Goal: Information Seeking & Learning: Learn about a topic

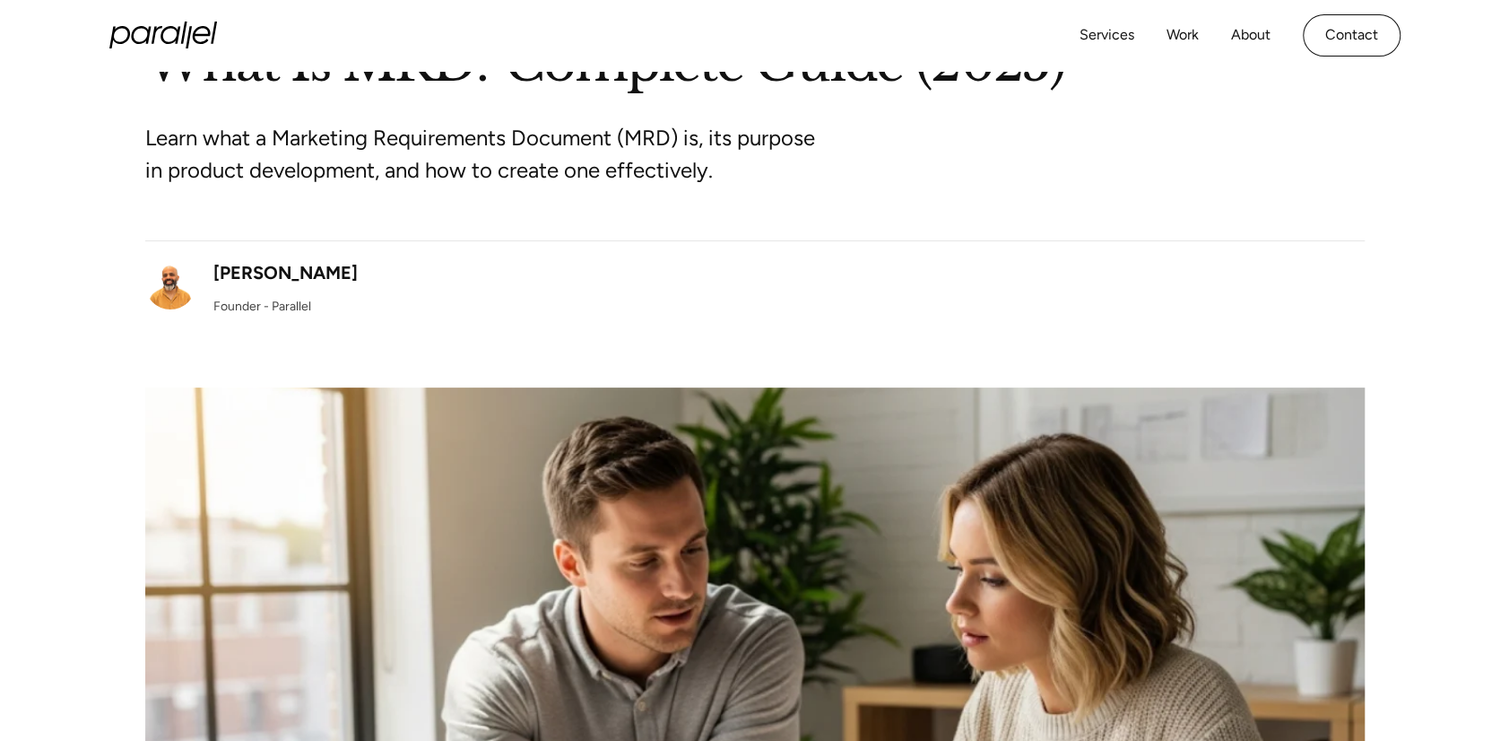
scroll to position [179, 0]
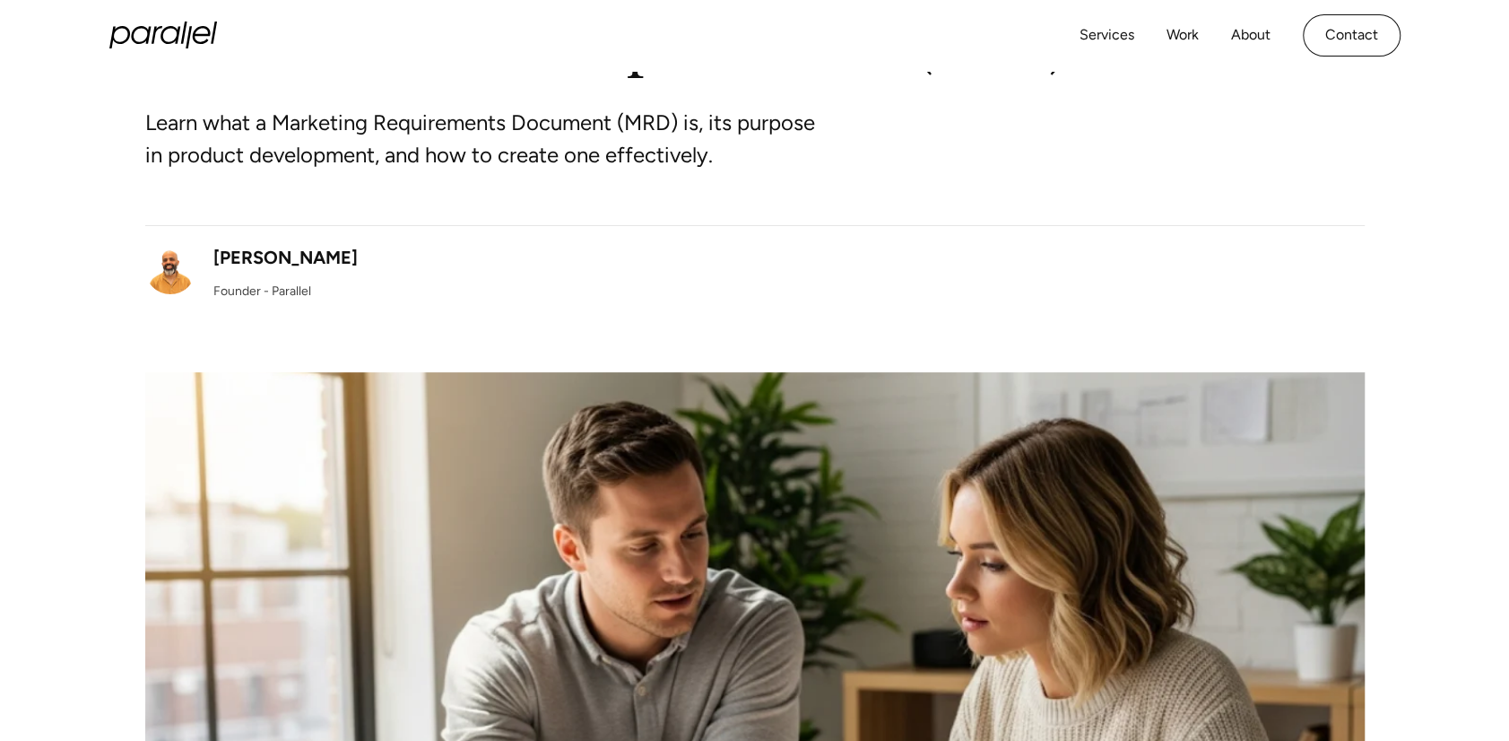
drag, startPoint x: 738, startPoint y: 157, endPoint x: 846, endPoint y: 166, distance: 108.9
click at [846, 166] on div "Learn what a Marketing Requirements Document (MRD) is, its purpose in product d…" at bounding box center [754, 153] width 1219 height 143
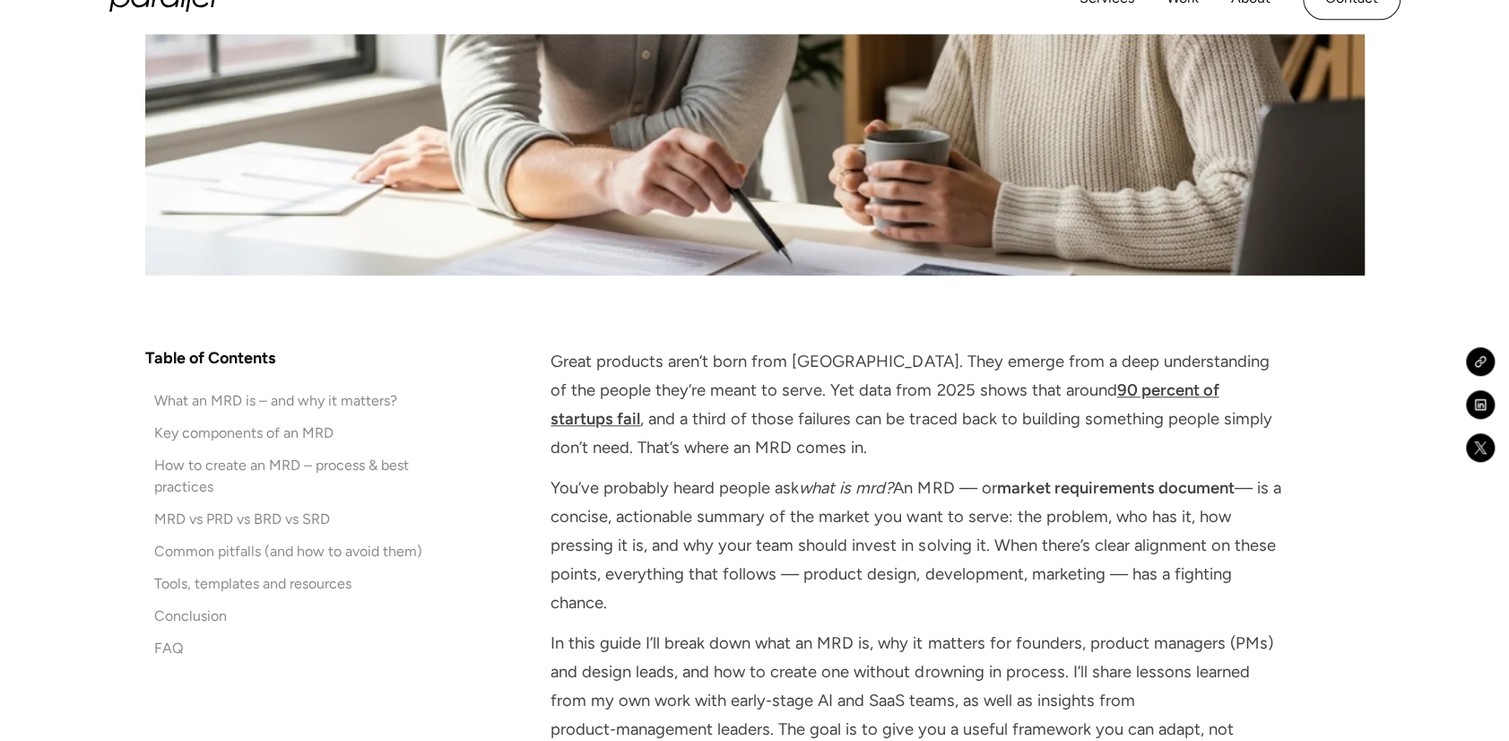
scroll to position [897, 0]
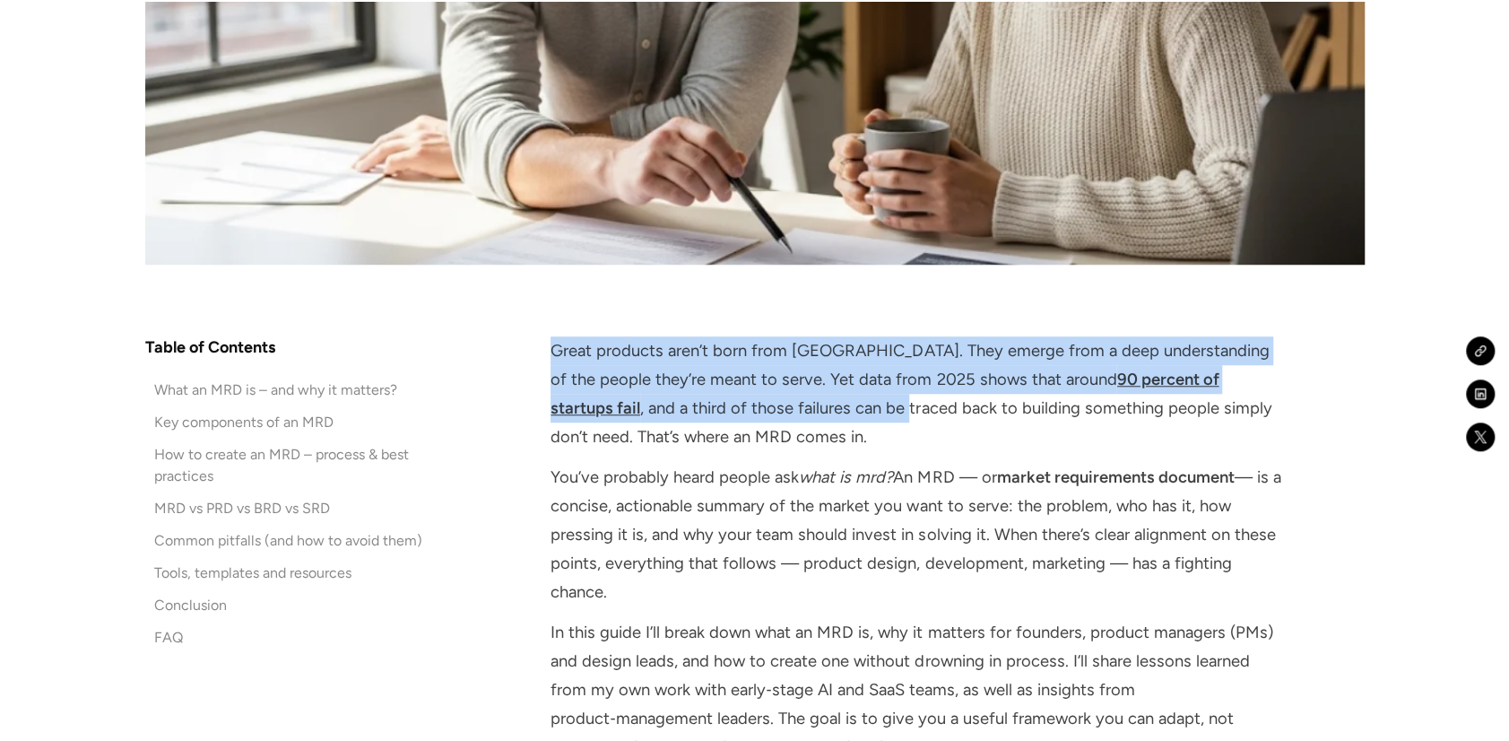
drag, startPoint x: 766, startPoint y: 419, endPoint x: 552, endPoint y: 350, distance: 224.3
click at [552, 350] on p "Great products aren’t born from [GEOGRAPHIC_DATA]. They emerge from a deep unde…" at bounding box center [916, 394] width 730 height 116
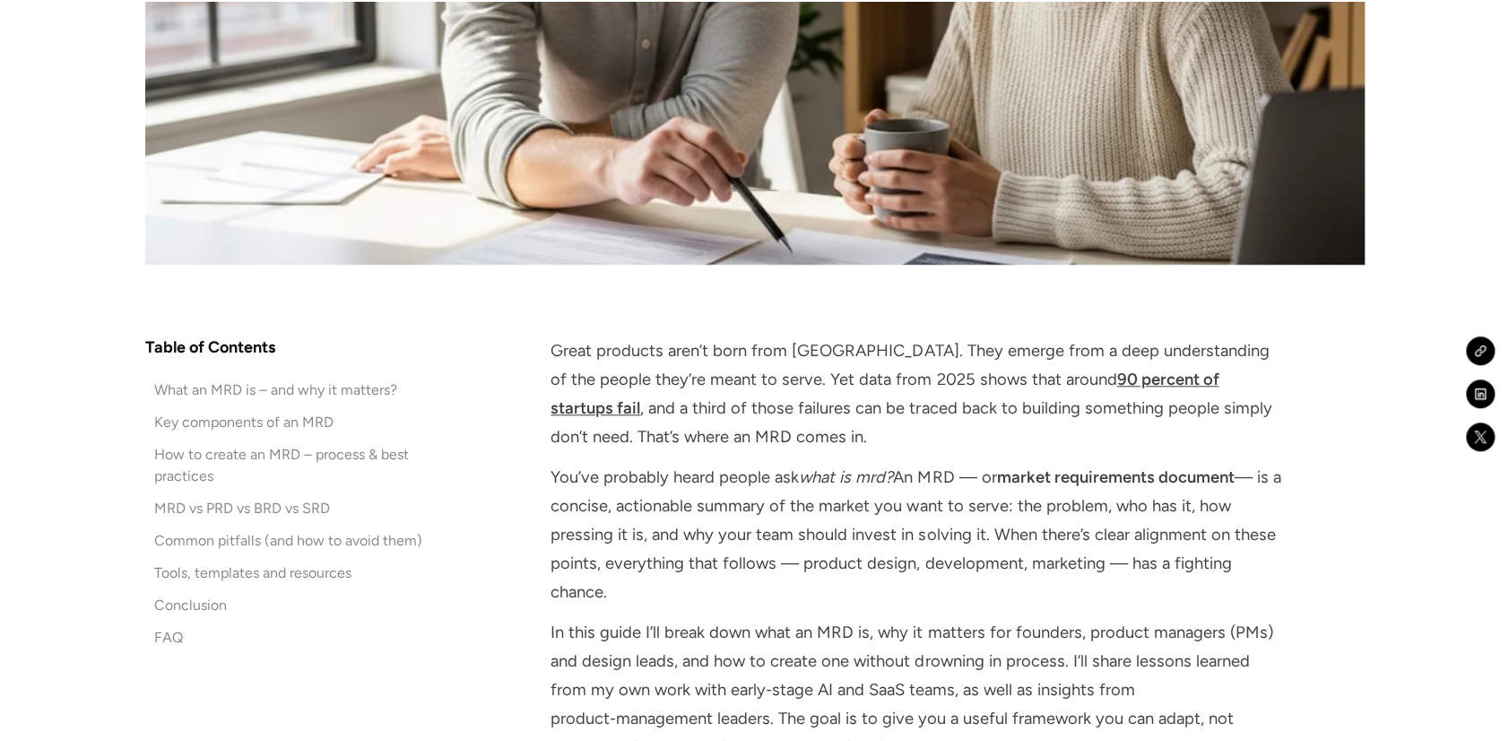
click at [742, 431] on p "Great products aren’t born from [GEOGRAPHIC_DATA]. They emerge from a deep unde…" at bounding box center [916, 394] width 730 height 116
drag, startPoint x: 747, startPoint y: 429, endPoint x: 1250, endPoint y: 584, distance: 526.1
click at [971, 551] on p "You’ve probably heard people ask what is mrd? An MRD — or market requirements d…" at bounding box center [916, 535] width 730 height 144
drag, startPoint x: 612, startPoint y: 575, endPoint x: 1260, endPoint y: 714, distance: 663.0
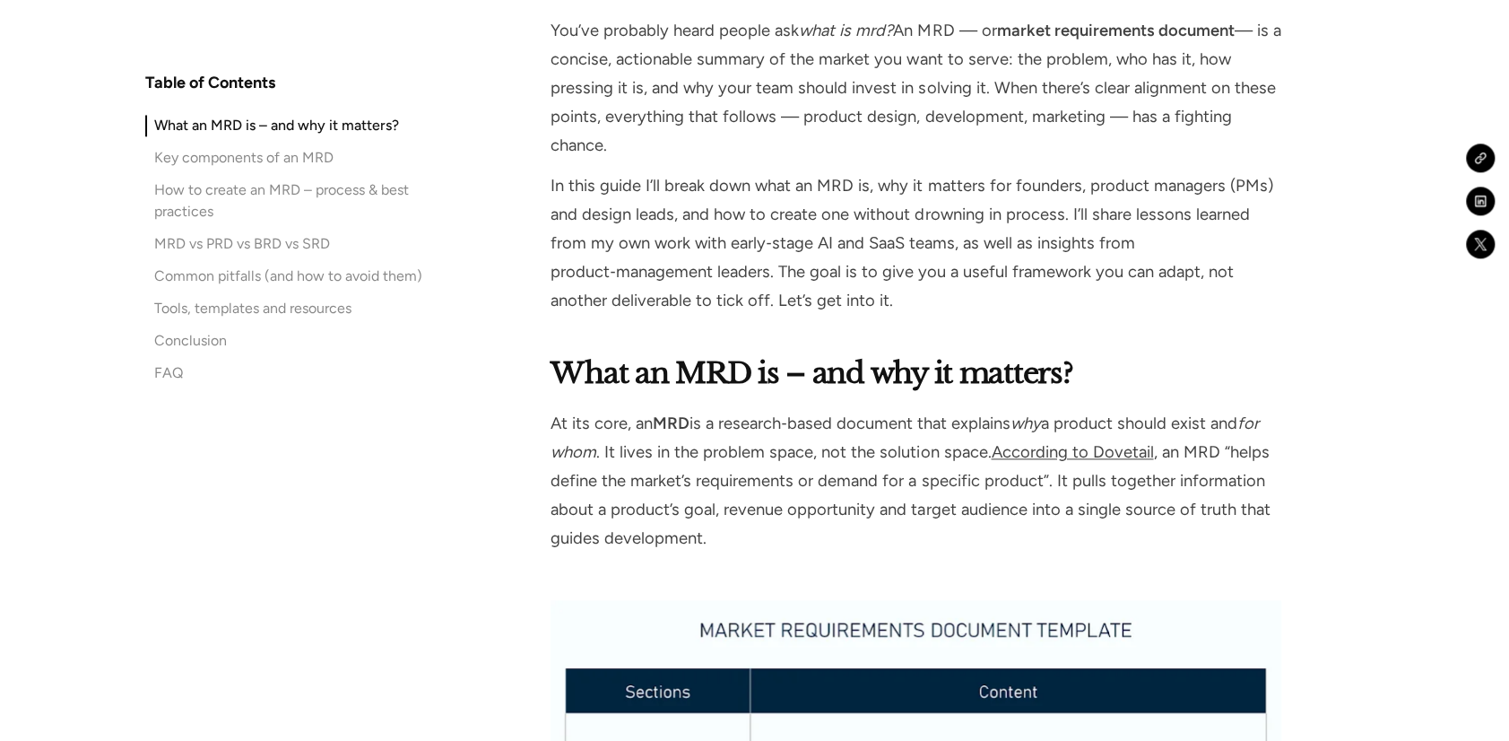
scroll to position [1344, 0]
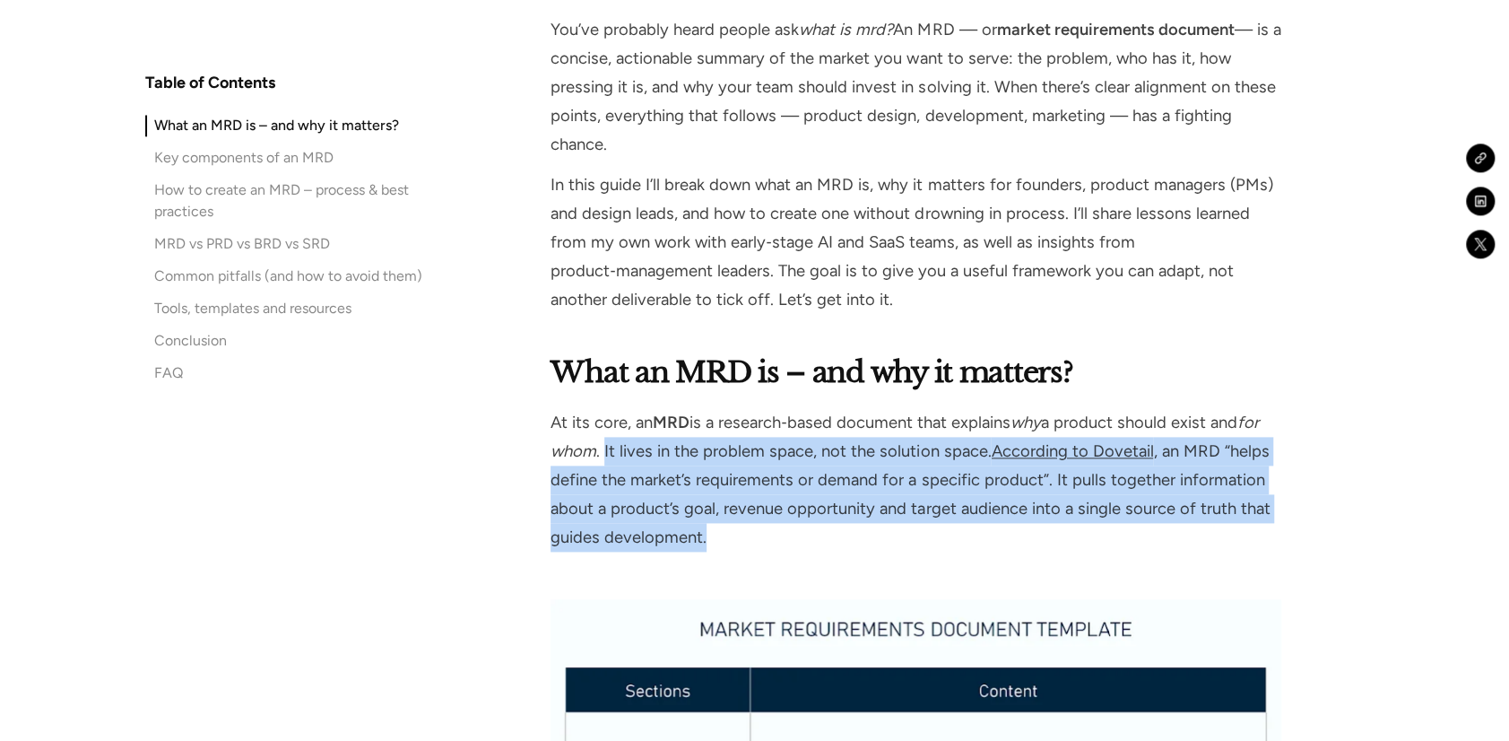
drag, startPoint x: 603, startPoint y: 453, endPoint x: 1306, endPoint y: 531, distance: 708.2
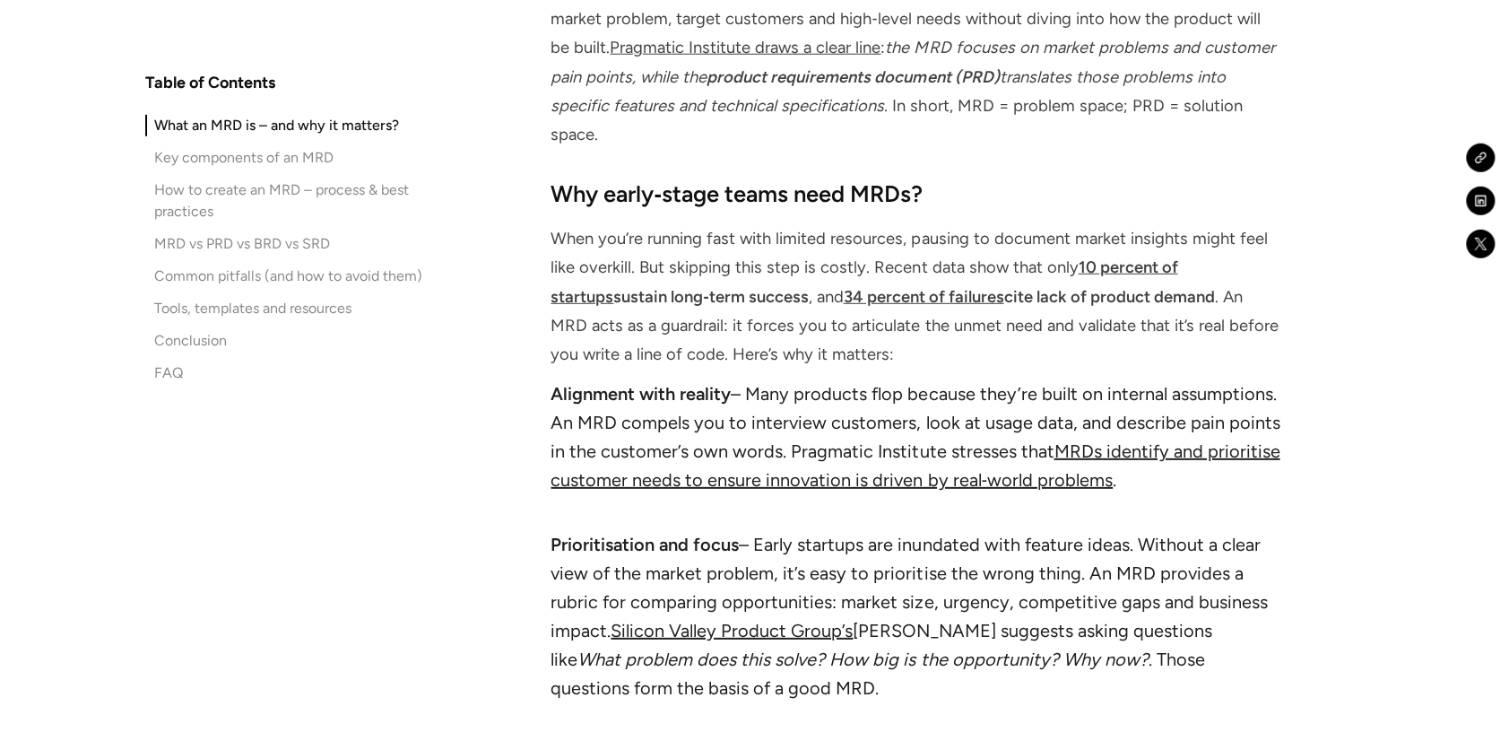
scroll to position [3311, 0]
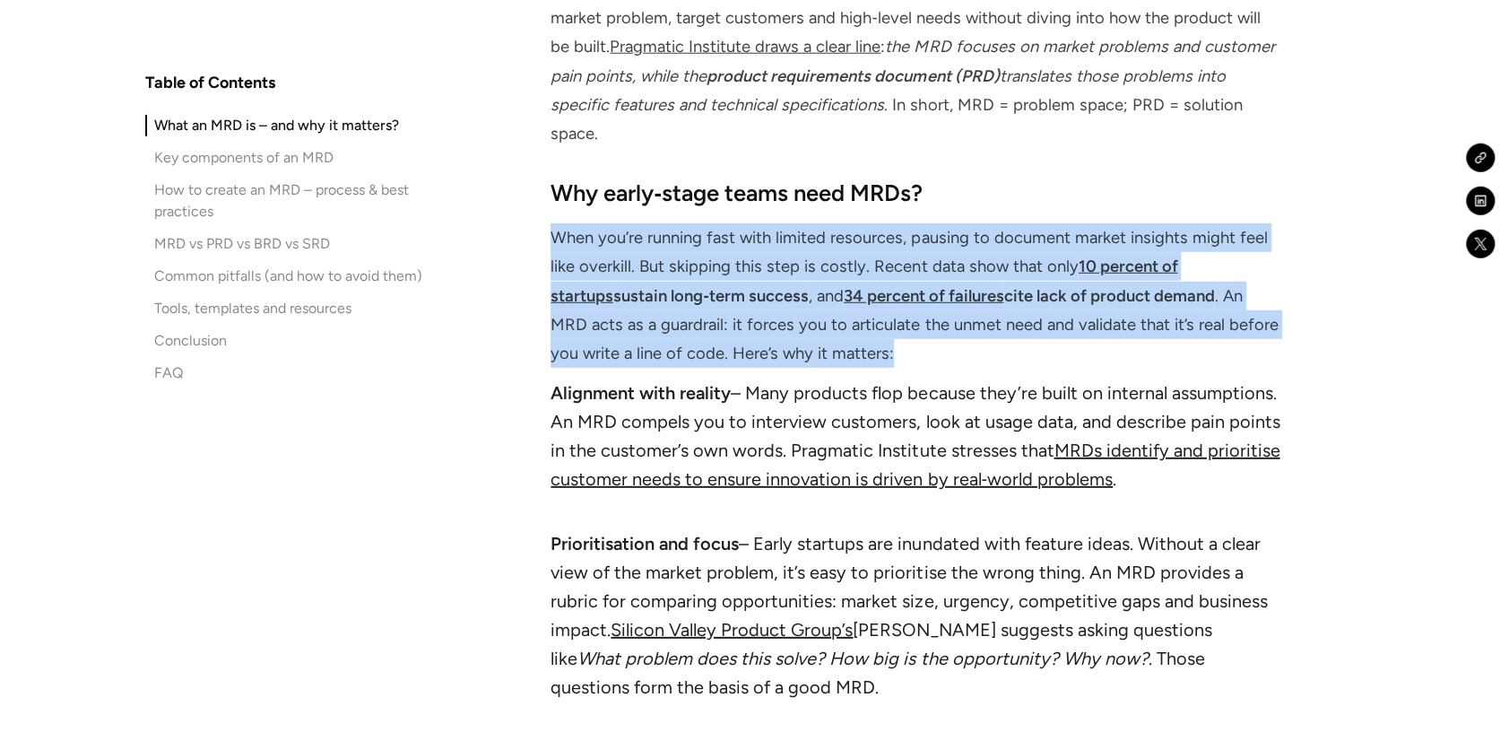
drag, startPoint x: 553, startPoint y: 211, endPoint x: 1252, endPoint y: 313, distance: 705.9
click at [1252, 313] on p "When you’re running fast with limited resources, pausing to document market ins…" at bounding box center [916, 295] width 730 height 144
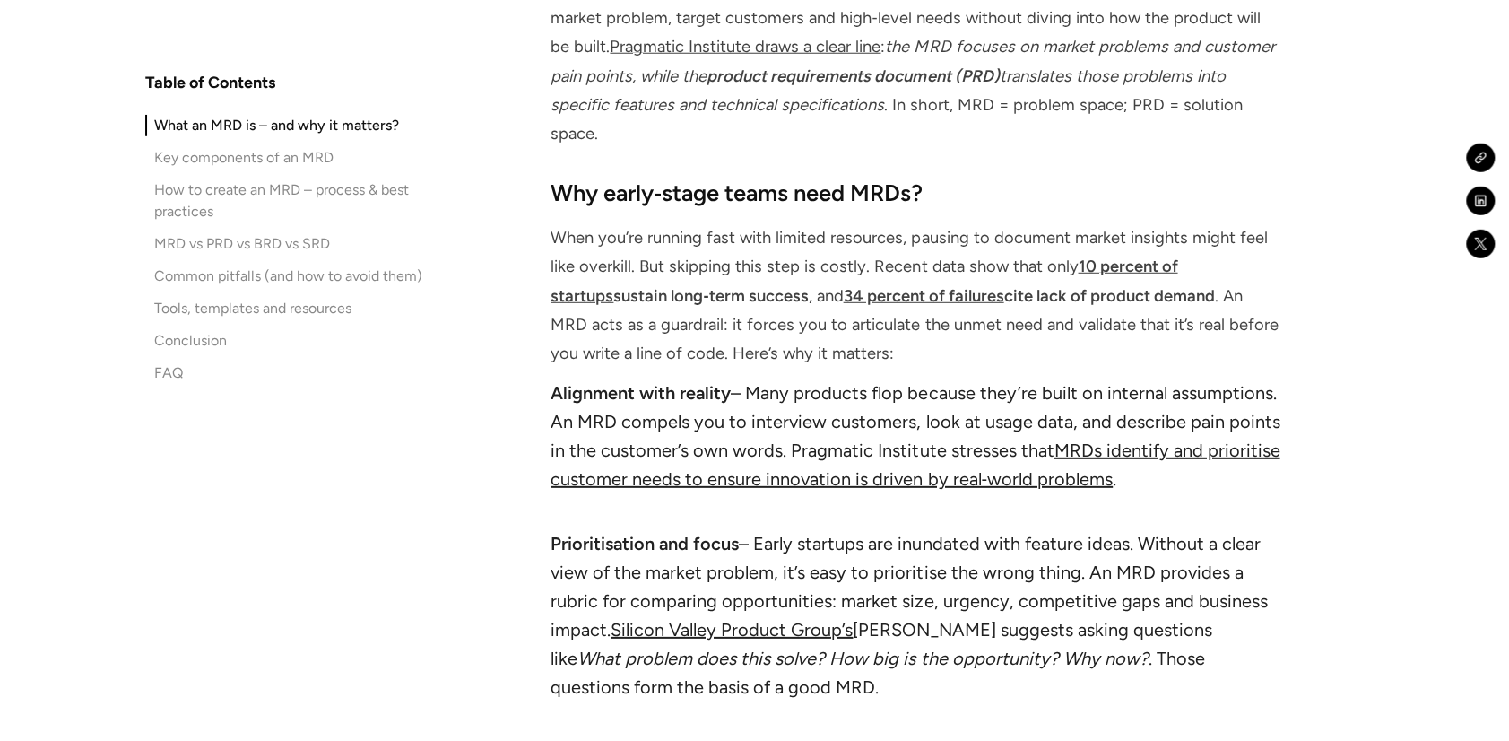
click at [796, 378] on li "Alignment with reality – Many products flop because they’re built on internal a…" at bounding box center [916, 449] width 730 height 143
drag, startPoint x: 1132, startPoint y: 446, endPoint x: 1191, endPoint y: 465, distance: 62.4
click at [1191, 465] on li "Alignment with reality – Many products flop because they’re built on internal a…" at bounding box center [916, 449] width 730 height 143
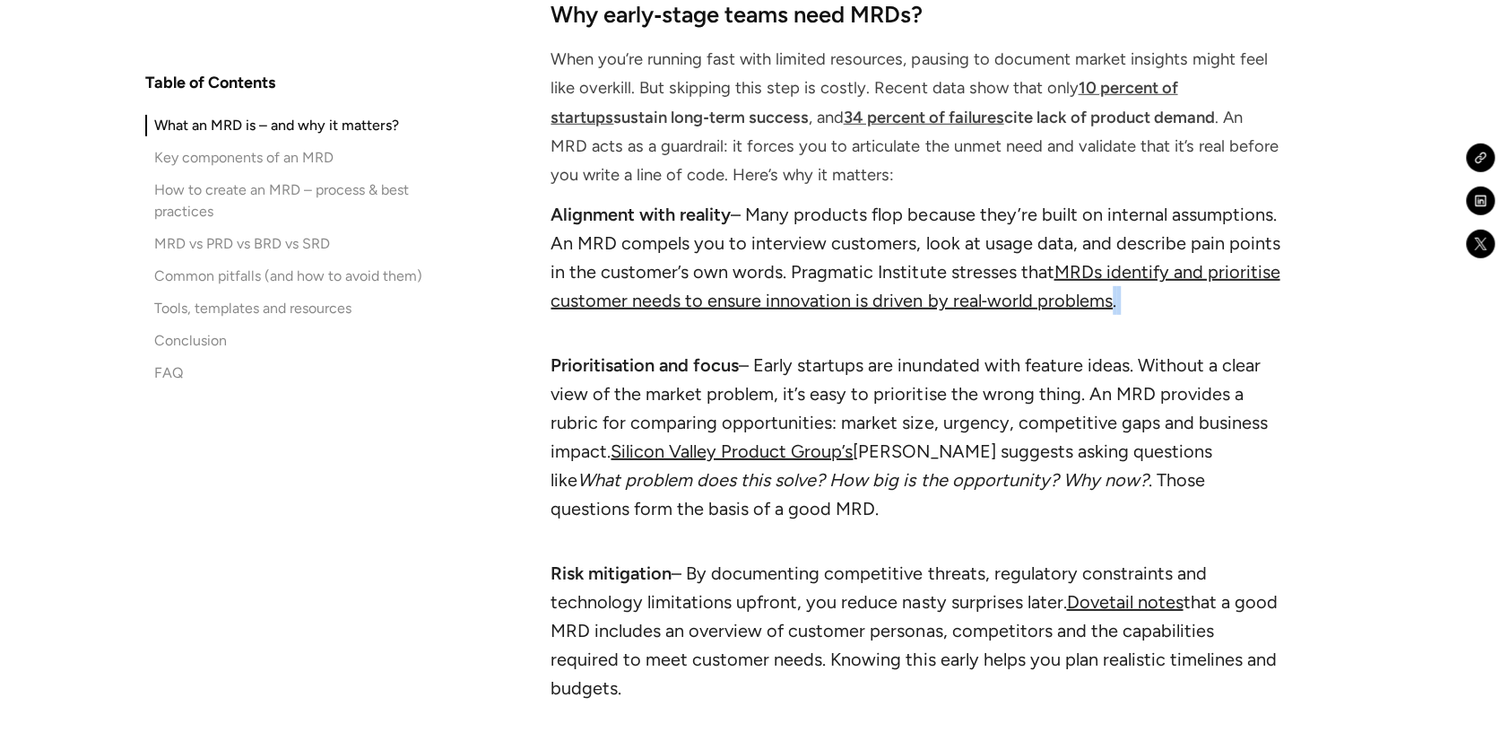
scroll to position [3491, 0]
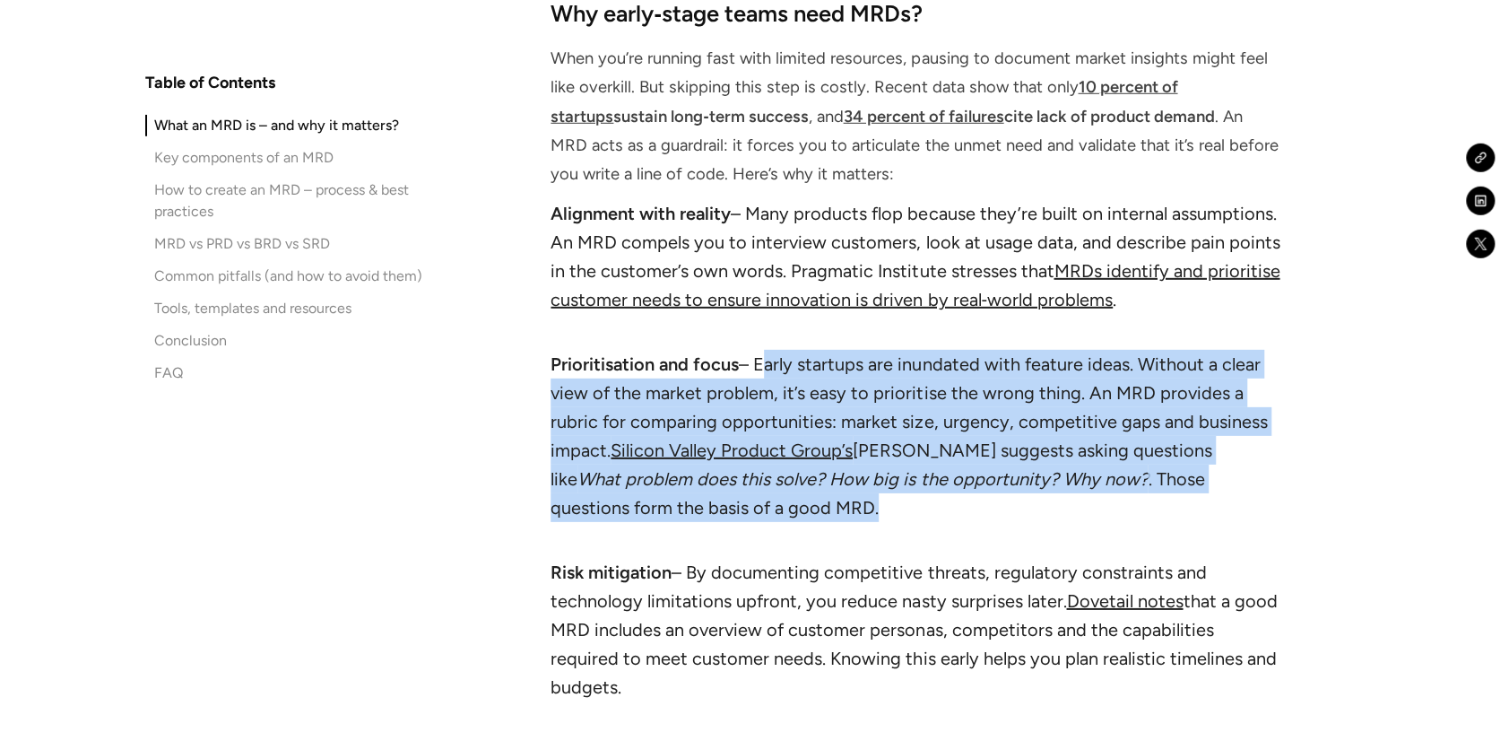
drag, startPoint x: 760, startPoint y: 332, endPoint x: 1300, endPoint y: 475, distance: 558.5
click at [888, 483] on li "Prioritisation and focus – Early startups are inundated with feature ideas. Wit…" at bounding box center [916, 450] width 730 height 201
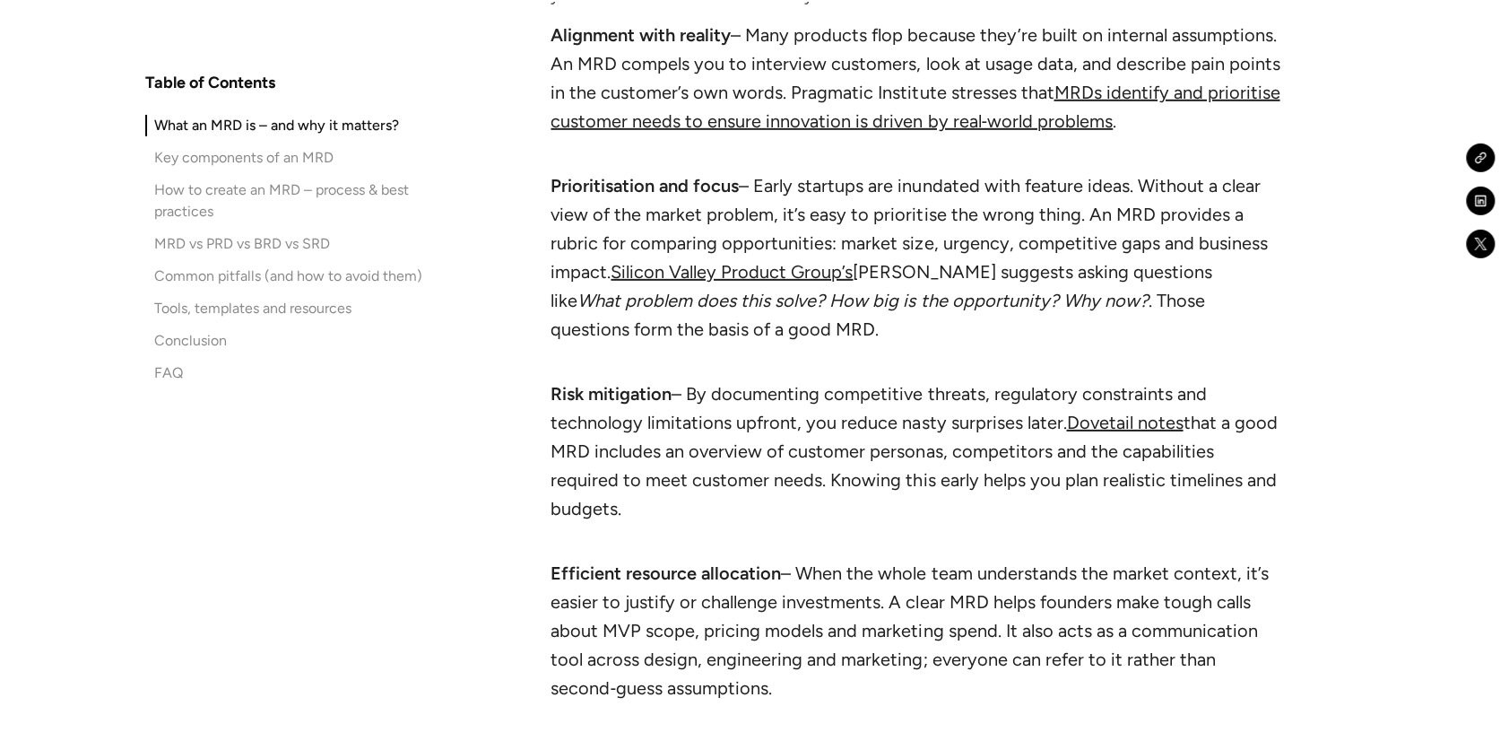
scroll to position [3669, 0]
drag, startPoint x: 690, startPoint y: 361, endPoint x: 1295, endPoint y: 445, distance: 611.0
drag, startPoint x: 788, startPoint y: 621, endPoint x: 510, endPoint y: 514, distance: 298.1
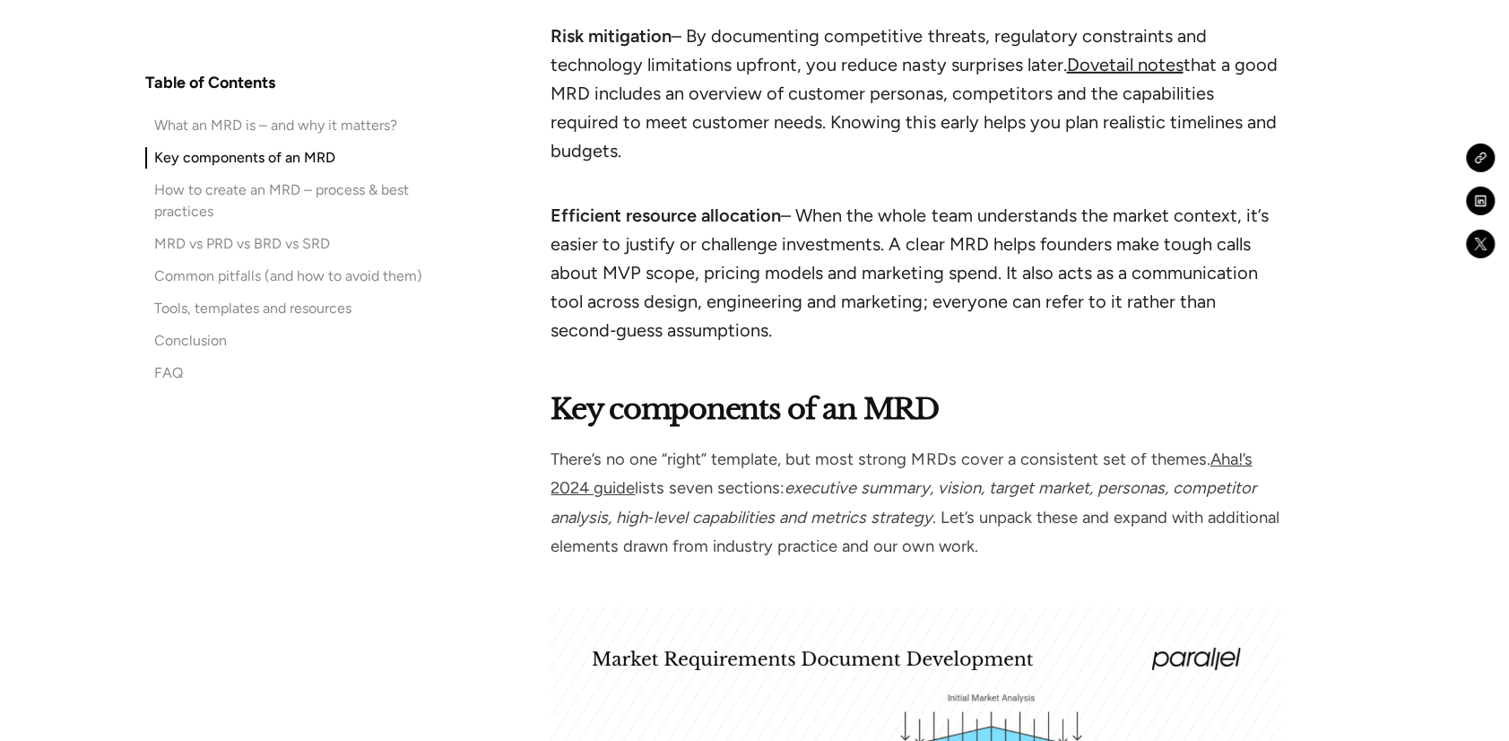
scroll to position [4028, 0]
drag, startPoint x: 979, startPoint y: 485, endPoint x: 1044, endPoint y: 498, distance: 65.8
click at [1044, 498] on p "There’s no one “right” template, but most strong MRDs cover a consistent set of…" at bounding box center [916, 502] width 730 height 116
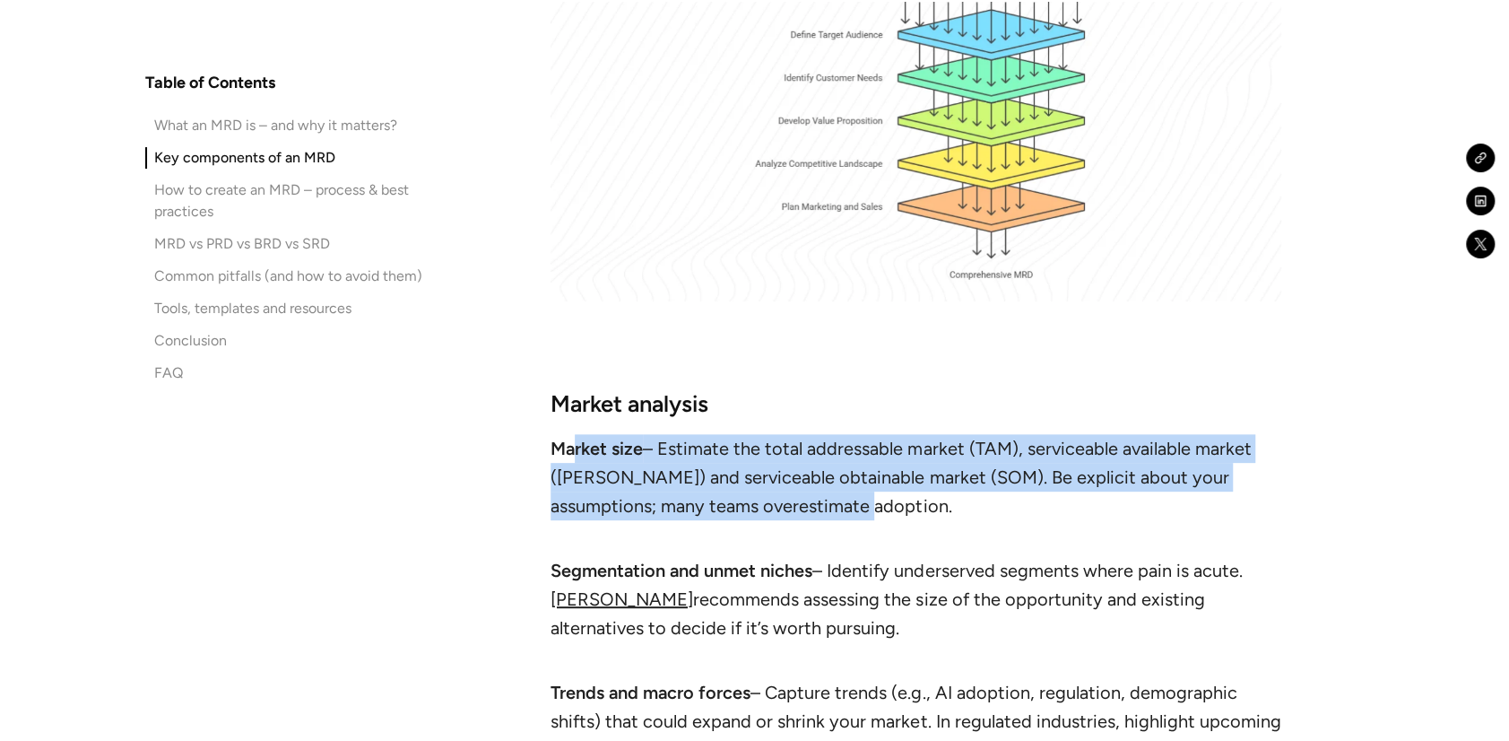
scroll to position [4745, 0]
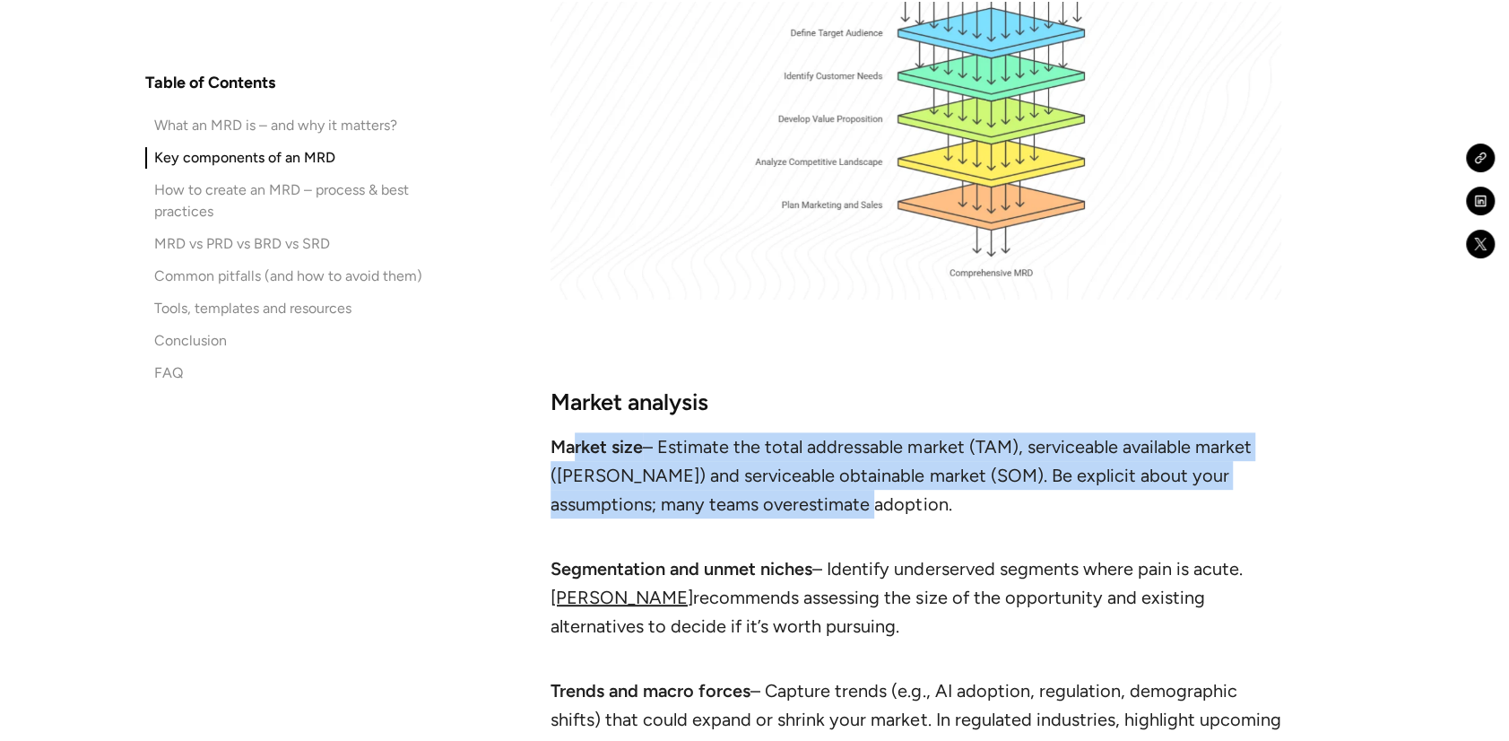
drag, startPoint x: 800, startPoint y: 446, endPoint x: 889, endPoint y: 568, distance: 151.4
click at [889, 568] on ul "Market size – Estimate the total addressable market (TAM), serviceable availabl…" at bounding box center [916, 600] width 730 height 337
drag, startPoint x: 889, startPoint y: 568, endPoint x: 864, endPoint y: 575, distance: 26.1
click at [864, 575] on li "Segmentation and unmet niches – Identify underserved segments where pain is acu…" at bounding box center [916, 611] width 730 height 115
click at [832, 573] on li "Segmentation and unmet niches – Identify underserved segments where pain is acu…" at bounding box center [916, 611] width 730 height 115
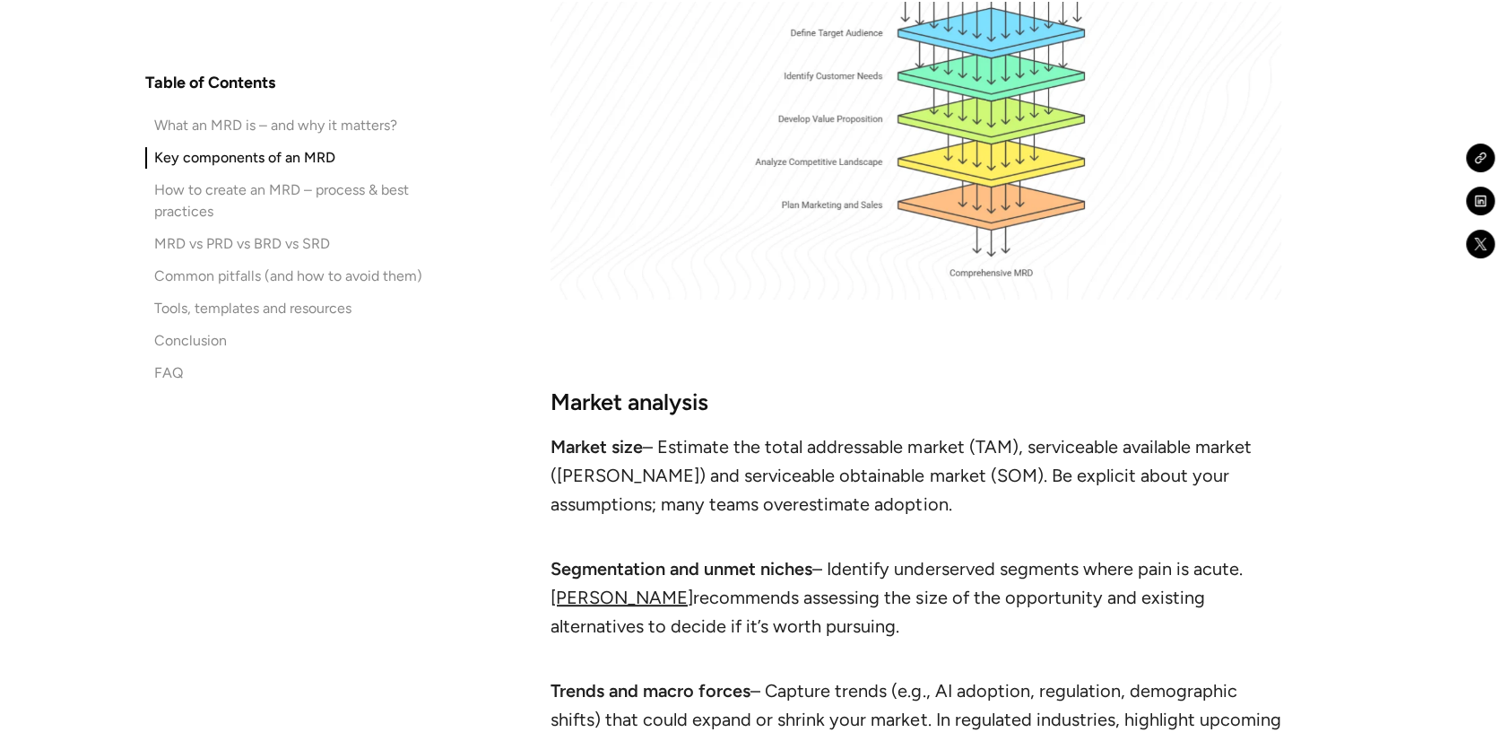
drag, startPoint x: 830, startPoint y: 573, endPoint x: 889, endPoint y: 562, distance: 60.1
click at [889, 562] on li "Segmentation and unmet niches – Identify underserved segments where pain is acu…" at bounding box center [916, 611] width 730 height 115
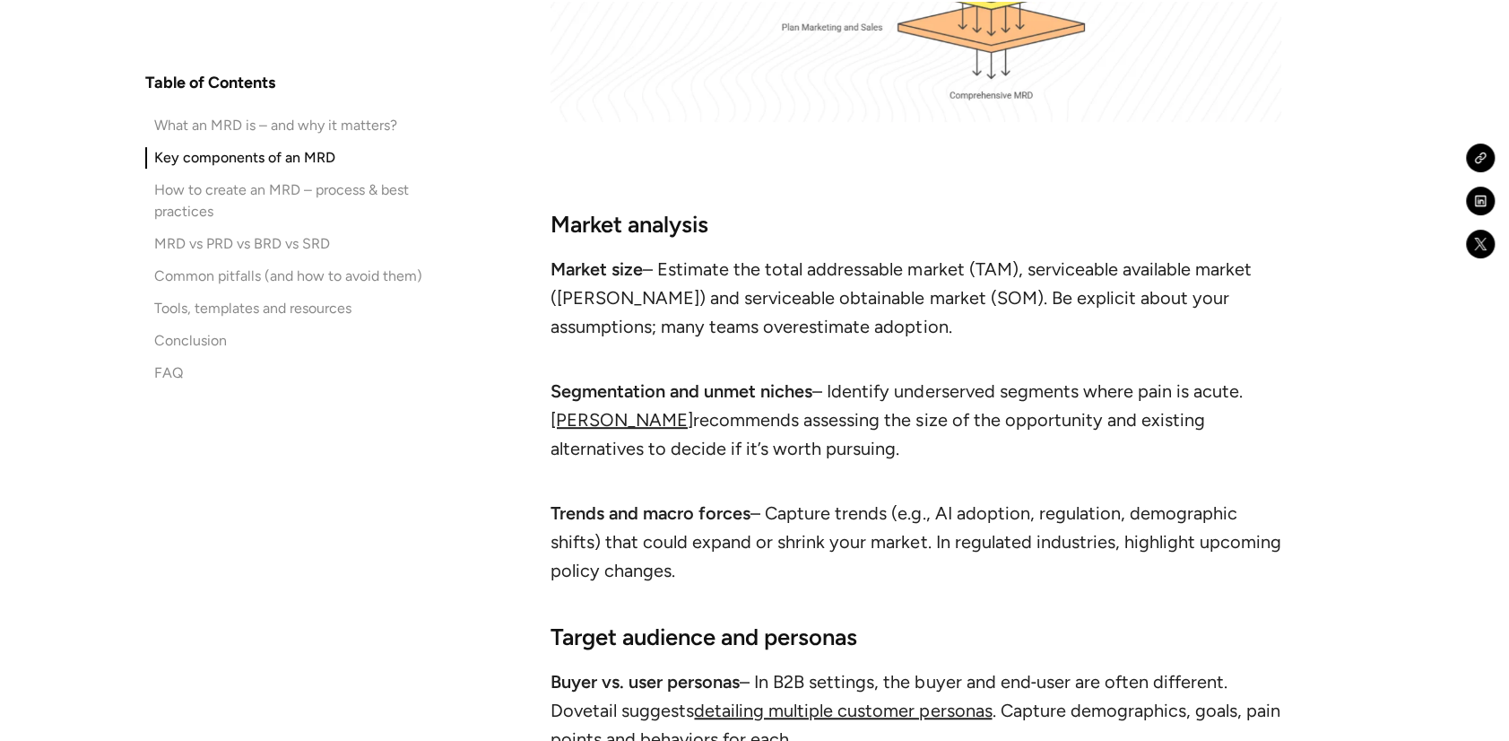
scroll to position [4923, 0]
drag, startPoint x: 708, startPoint y: 509, endPoint x: 524, endPoint y: 465, distance: 189.9
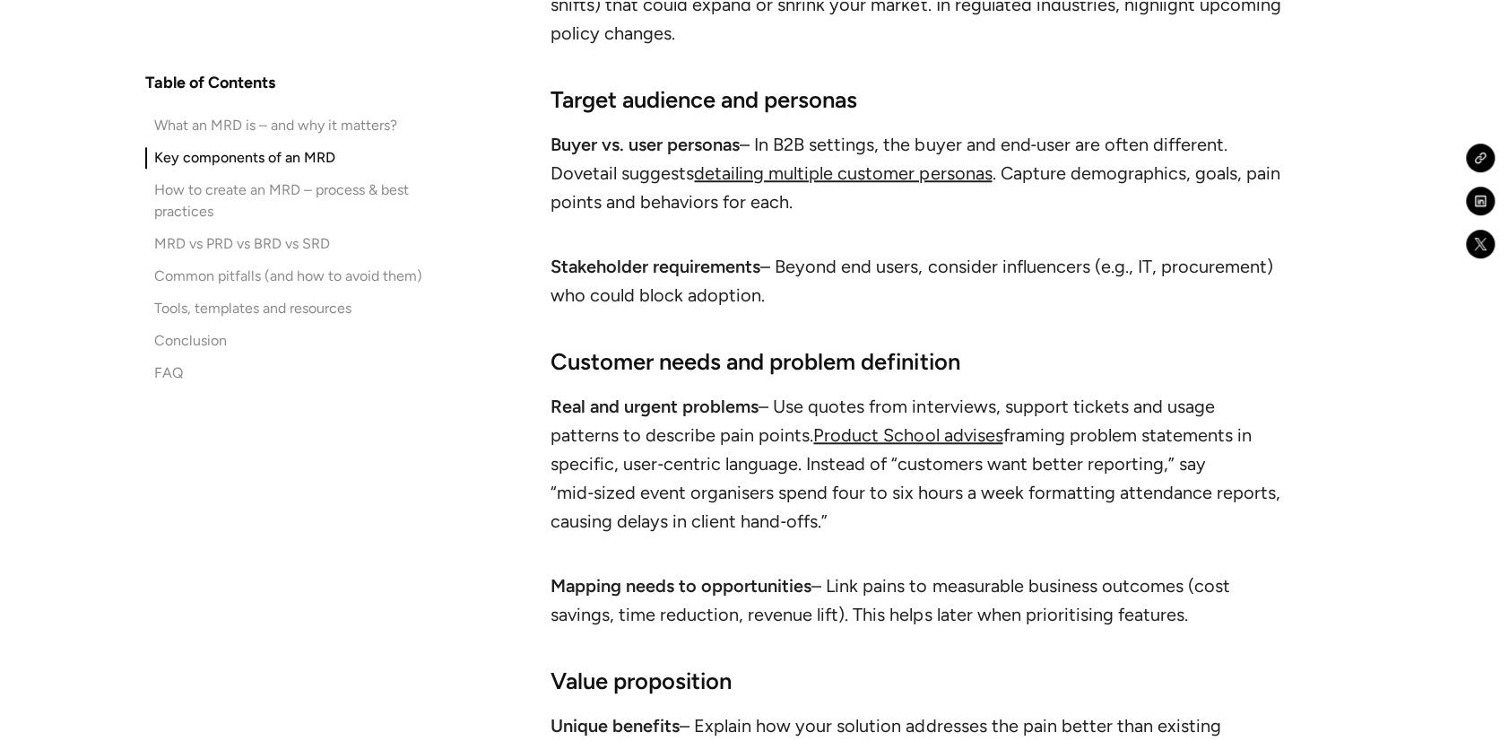
scroll to position [5461, 0]
drag, startPoint x: 554, startPoint y: 342, endPoint x: 1258, endPoint y: 455, distance: 712.9
click at [1258, 455] on li "Real and urgent problems – Use quotes from interviews, support tickets and usag…" at bounding box center [916, 477] width 730 height 172
click at [1045, 570] on li "Mapping needs to opportunities – Link pains to measurable business outcomes (co…" at bounding box center [916, 598] width 730 height 57
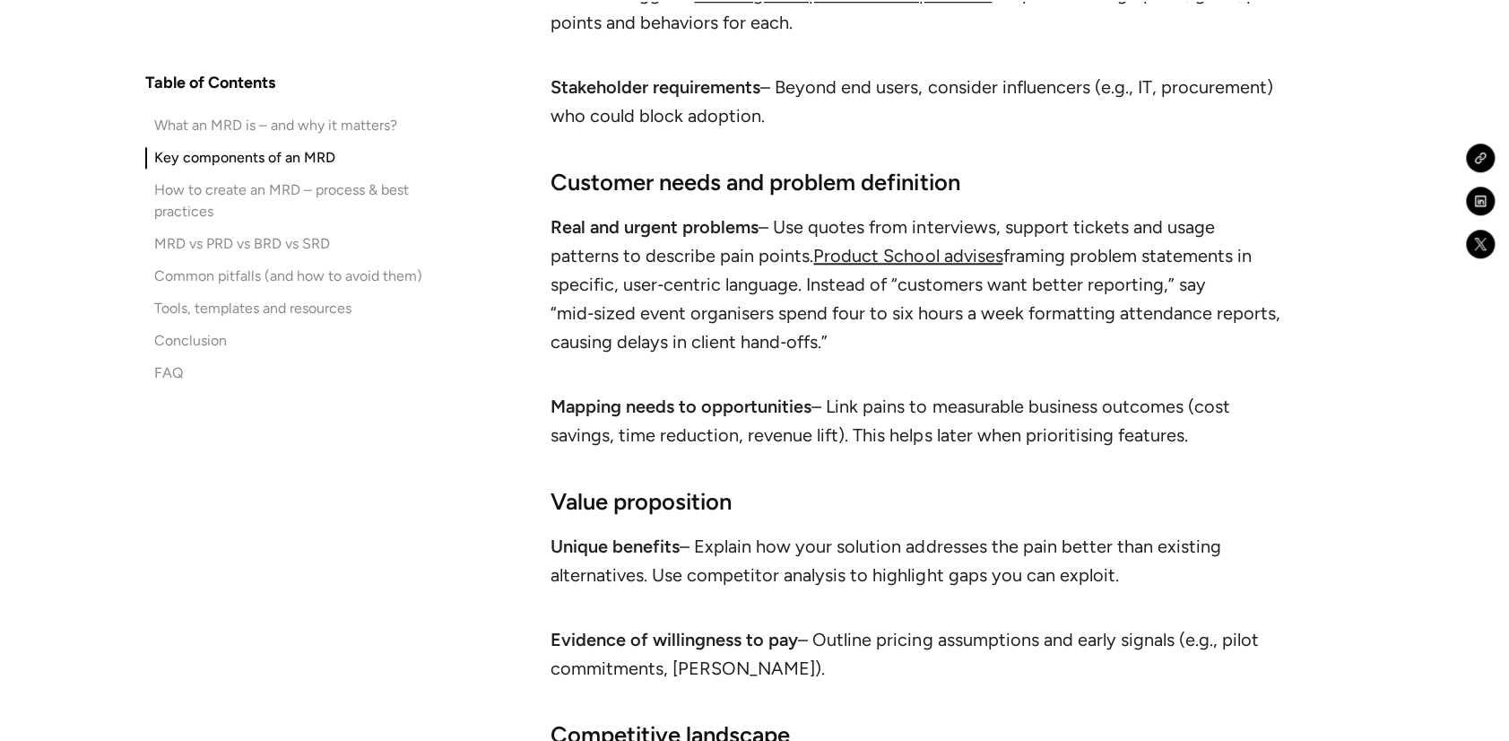
scroll to position [5640, 0]
drag, startPoint x: 1117, startPoint y: 507, endPoint x: 1144, endPoint y: 521, distance: 30.5
click at [1144, 531] on li "Unique benefits – Explain how your solution addresses the pain better than exis…" at bounding box center [916, 574] width 730 height 86
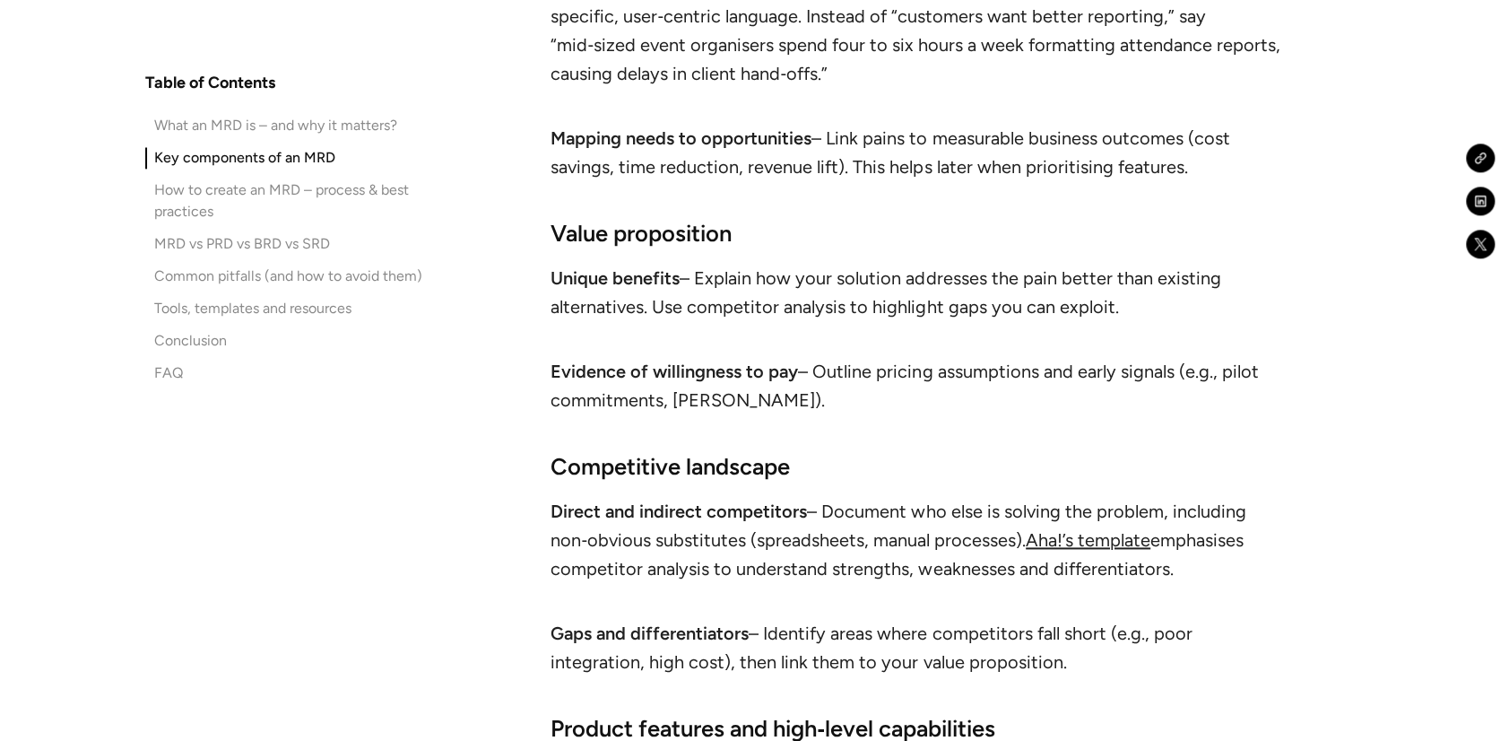
scroll to position [5908, 0]
drag, startPoint x: 1164, startPoint y: 505, endPoint x: 1074, endPoint y: 598, distance: 129.4
click at [1074, 598] on ul "Direct and indirect competitors – Document who else is solving the problem, inc…" at bounding box center [916, 589] width 730 height 187
click at [714, 621] on strong "Gaps and differentiators" at bounding box center [650, 632] width 198 height 22
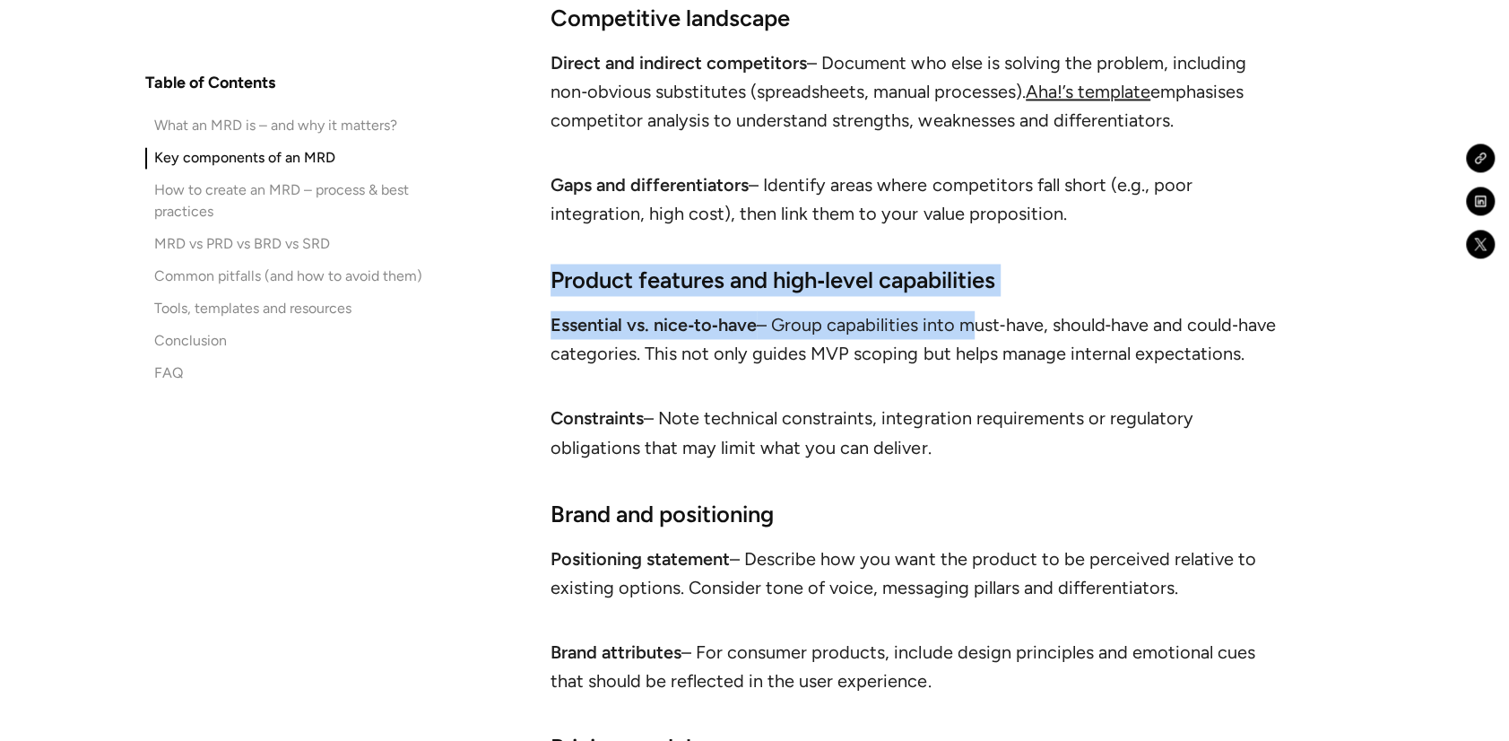
scroll to position [6355, 0]
drag, startPoint x: 552, startPoint y: 224, endPoint x: 1300, endPoint y: 385, distance: 764.8
click at [950, 403] on li "Constraints – Note technical constraints, integration requirements or regulator…" at bounding box center [916, 431] width 730 height 57
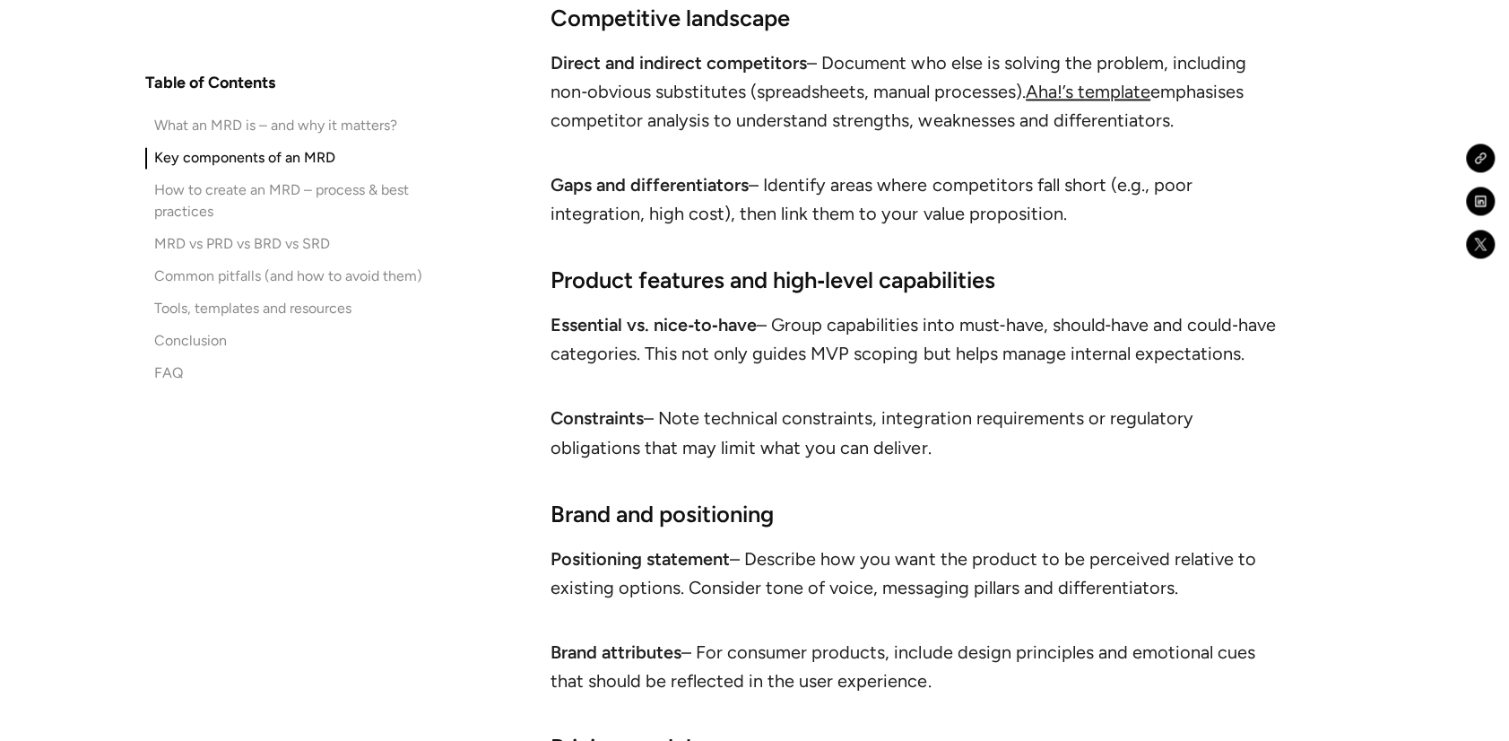
drag, startPoint x: 901, startPoint y: 377, endPoint x: 1239, endPoint y: 525, distance: 368.6
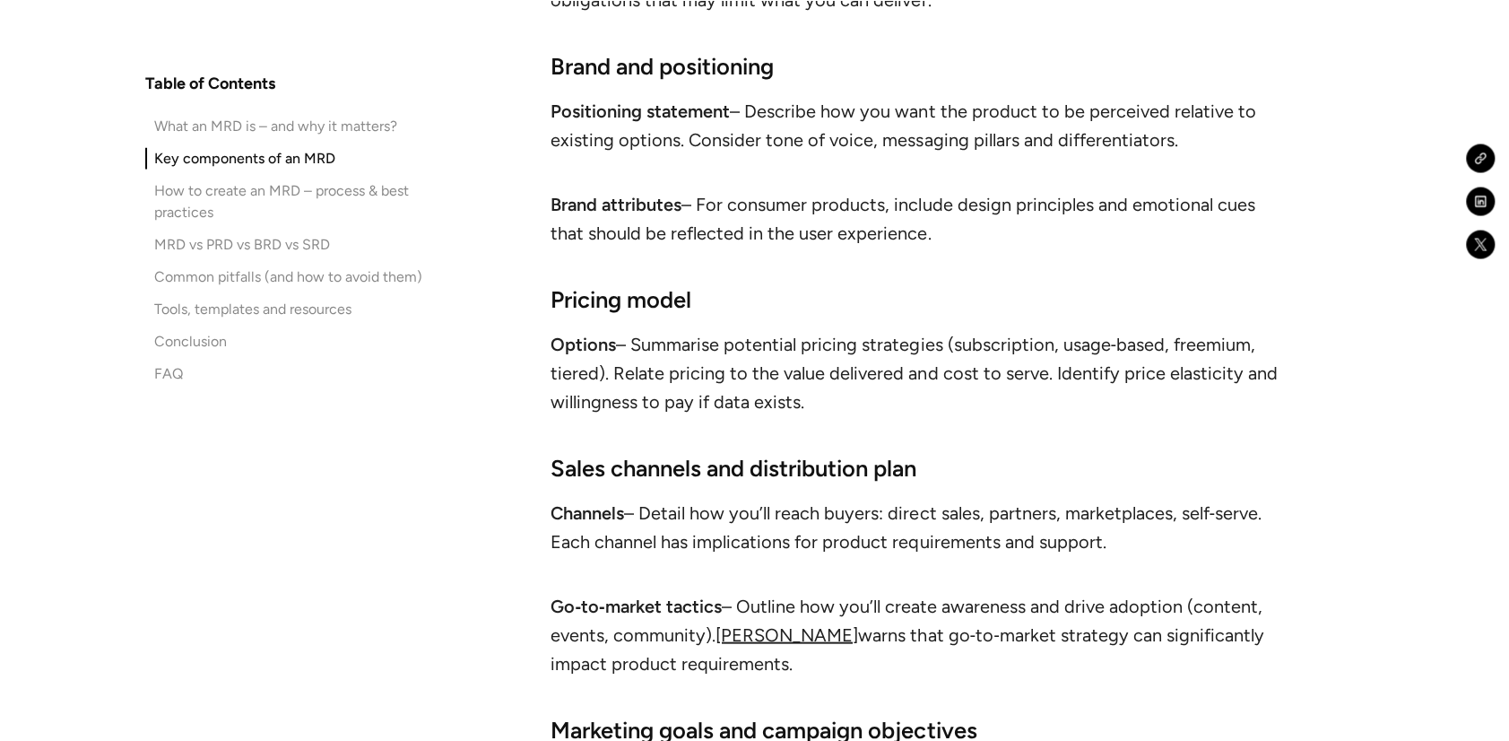
scroll to position [6803, 0]
drag, startPoint x: 811, startPoint y: 326, endPoint x: 1203, endPoint y: 491, distance: 425.2
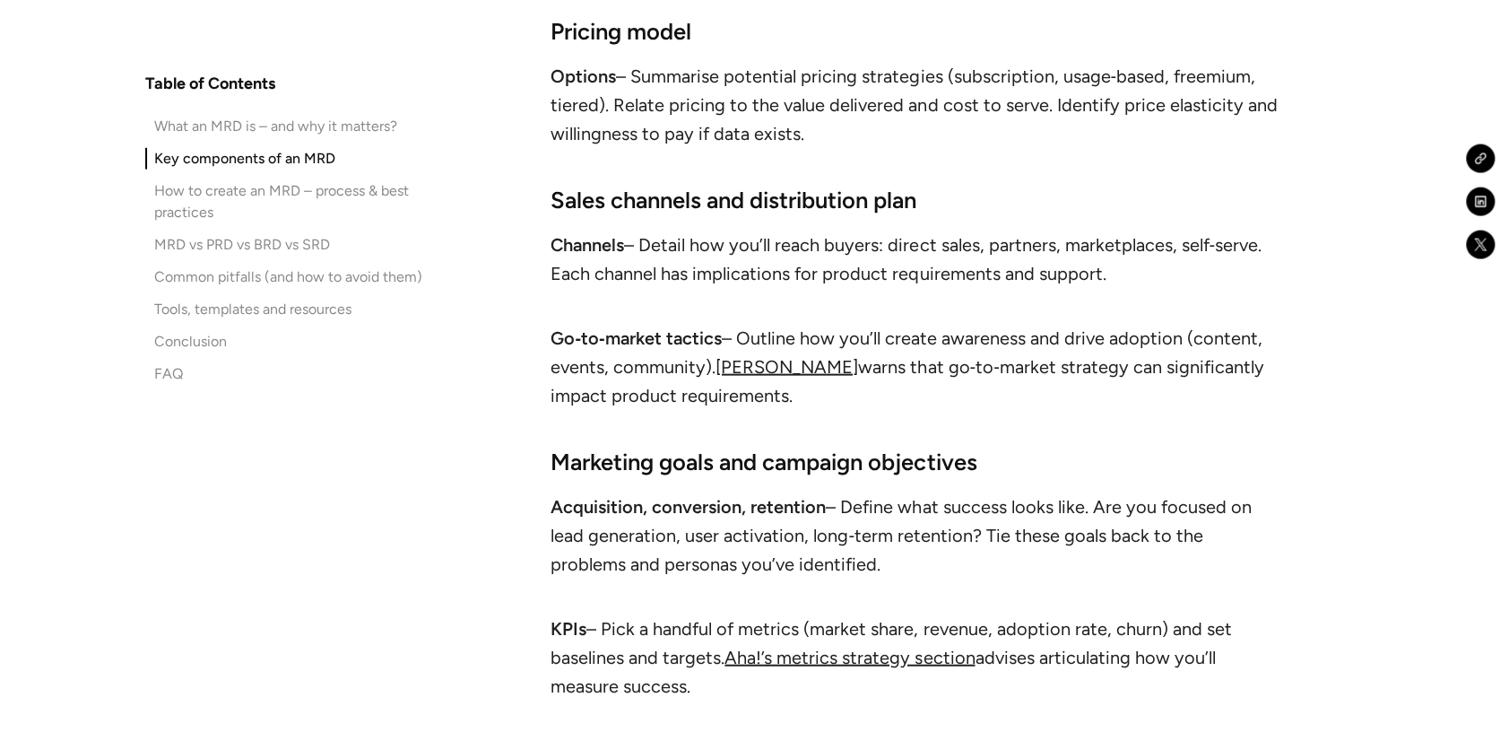
scroll to position [7071, 0]
drag, startPoint x: 822, startPoint y: 328, endPoint x: 914, endPoint y: 342, distance: 92.4
click at [914, 342] on li "Go‑to‑market tactics – Outline how you’ll create awareness and drive adoption (…" at bounding box center [916, 366] width 730 height 86
drag, startPoint x: 814, startPoint y: 503, endPoint x: 505, endPoint y: 394, distance: 328.1
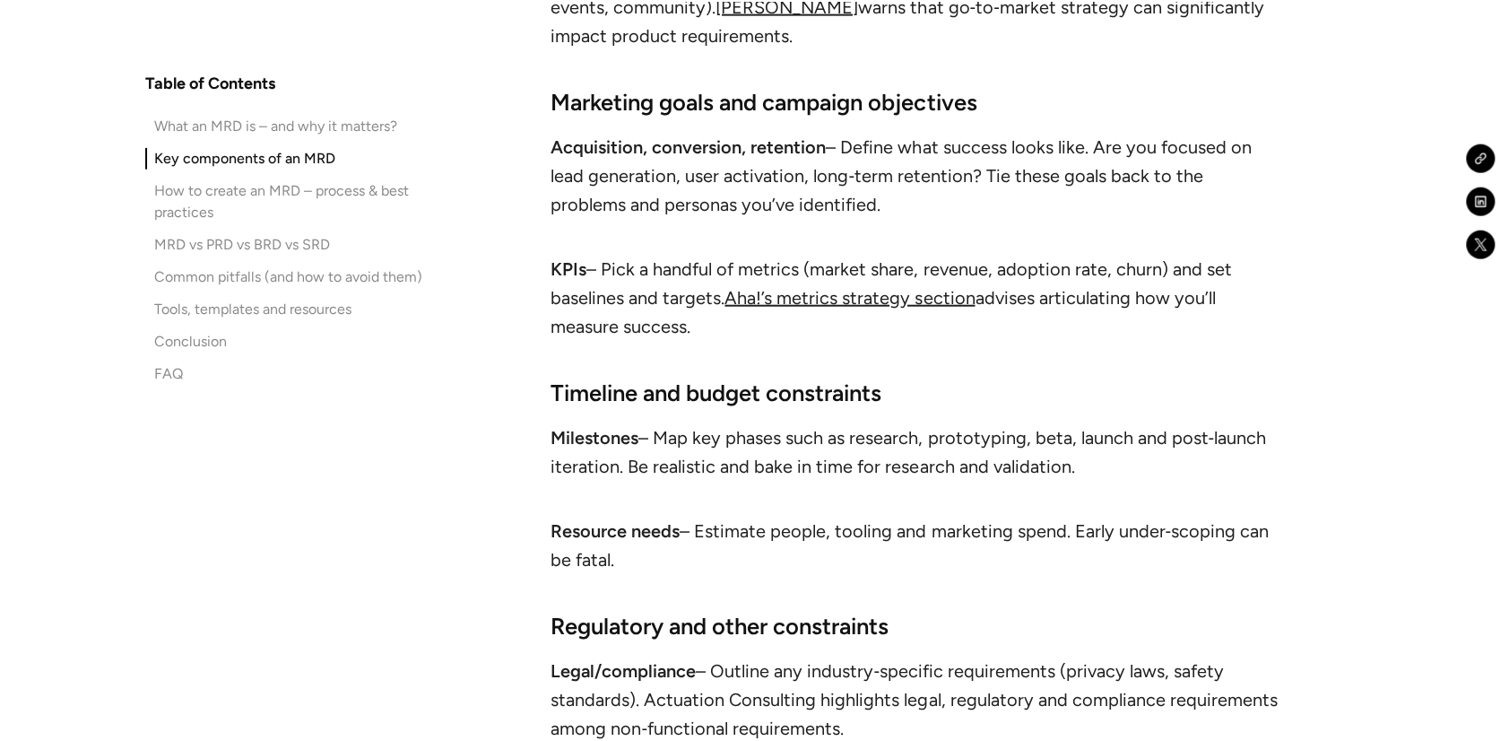
scroll to position [7430, 0]
drag, startPoint x: 638, startPoint y: 485, endPoint x: 759, endPoint y: 499, distance: 121.0
click at [744, 516] on li "Resource needs – Estimate people, tooling and marketing spend. Early under‑scop…" at bounding box center [916, 544] width 730 height 57
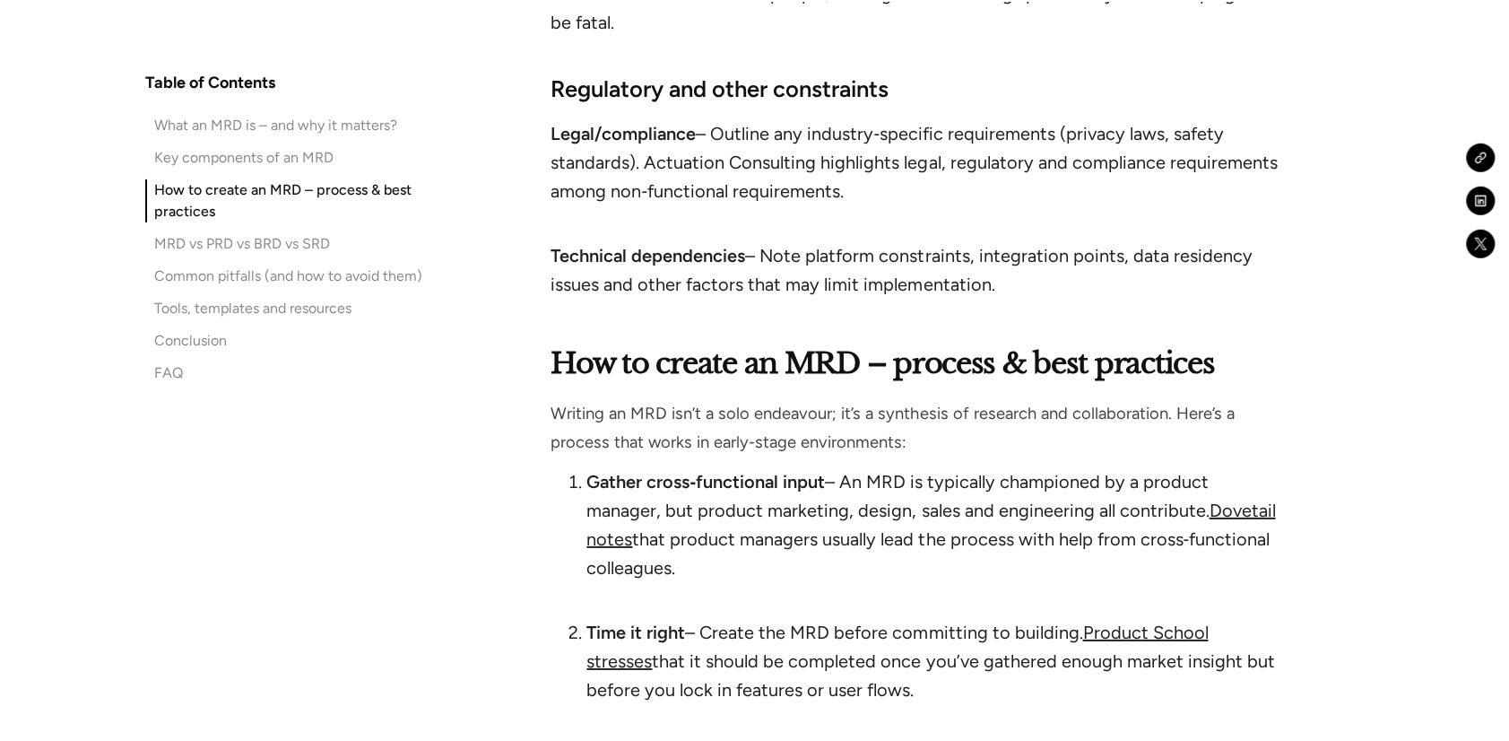
scroll to position [7968, 0]
drag, startPoint x: 671, startPoint y: 450, endPoint x: 1282, endPoint y: 507, distance: 614.1
click at [1282, 507] on div "Table of Contents What an MRD is – and why it matters? Key components of an MRD…" at bounding box center [754, 178] width 1219 height 13827
click at [892, 525] on li "Gather cross‑functional input – An MRD is typically championed by a product man…" at bounding box center [933, 537] width 694 height 143
drag, startPoint x: 585, startPoint y: 414, endPoint x: 1262, endPoint y: 512, distance: 684.9
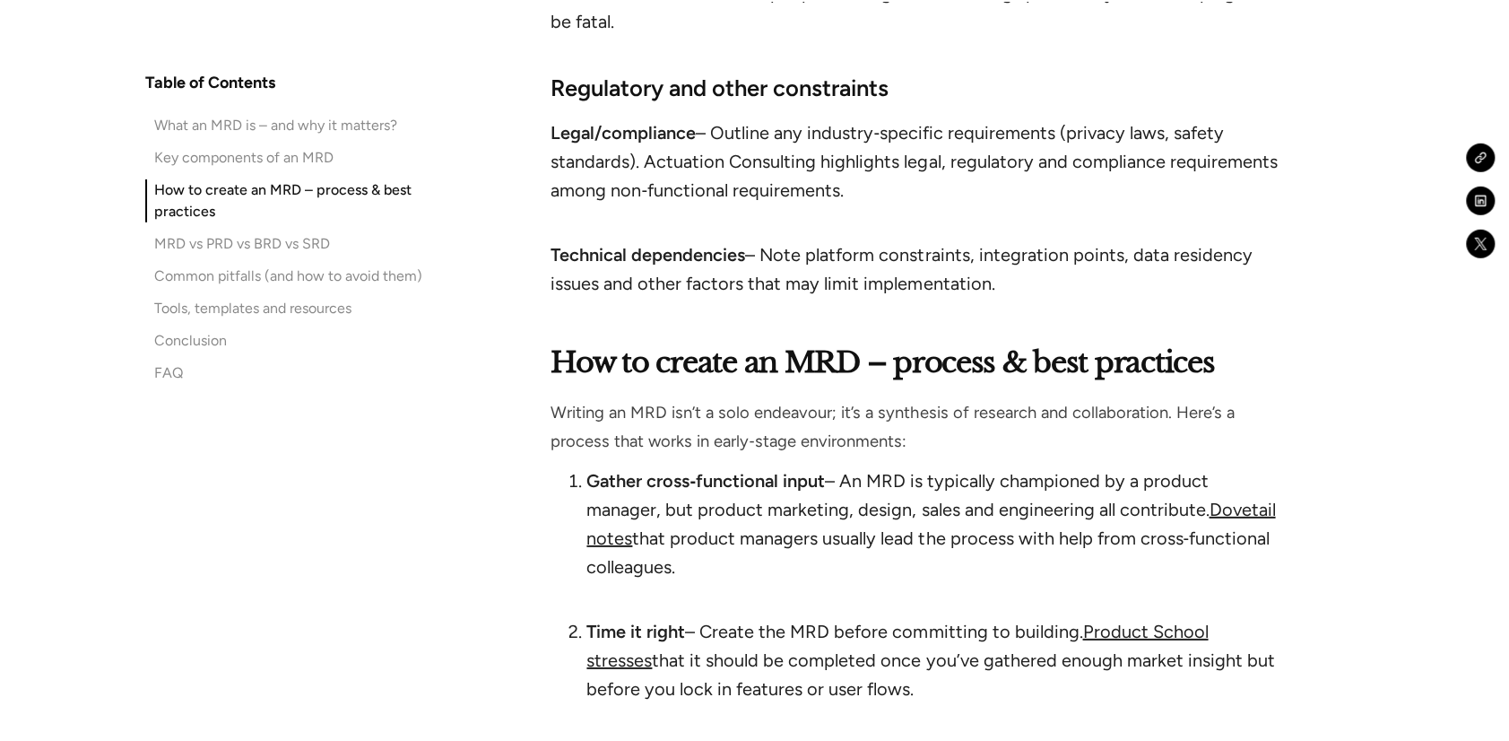
click at [1262, 512] on li "Gather cross‑functional input – An MRD is typically championed by a product man…" at bounding box center [933, 537] width 694 height 143
click at [870, 629] on li "Time it right – Create the MRD before committing to building. Product School st…" at bounding box center [933, 674] width 694 height 115
drag, startPoint x: 812, startPoint y: 612, endPoint x: 894, endPoint y: 633, distance: 84.2
click at [894, 633] on li "Time it right – Create the MRD before committing to building. Product School st…" at bounding box center [933, 674] width 694 height 115
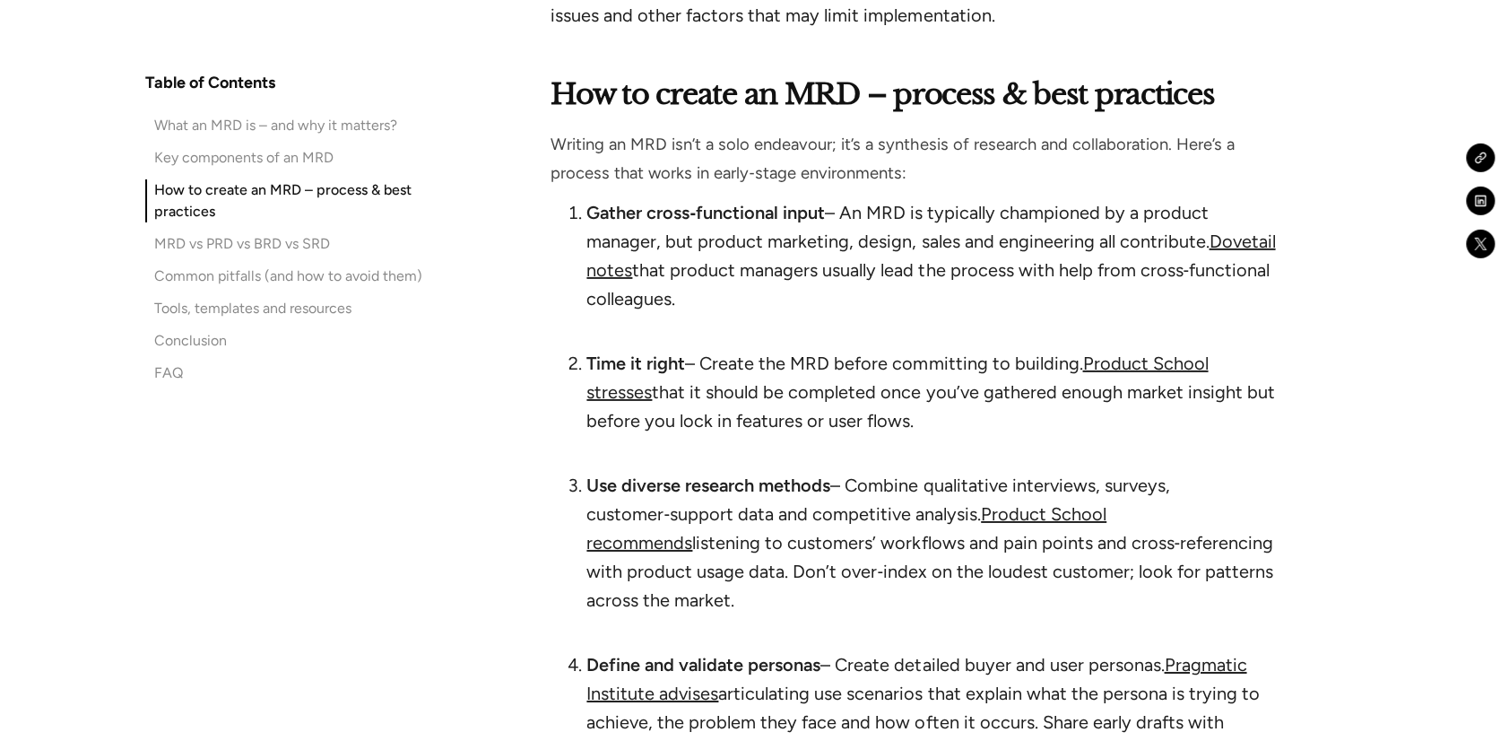
scroll to position [8237, 0]
drag, startPoint x: 672, startPoint y: 548, endPoint x: 690, endPoint y: 551, distance: 17.4
click at [690, 551] on li "Use diverse research methods – Combine qualitative interviews, surveys, custome…" at bounding box center [933, 556] width 694 height 172
drag, startPoint x: 1001, startPoint y: 681, endPoint x: 1043, endPoint y: 697, distance: 44.8
click at [1043, 697] on li "Define and validate personas – Create detailed buyer and user personas. Pragmat…" at bounding box center [933, 720] width 694 height 143
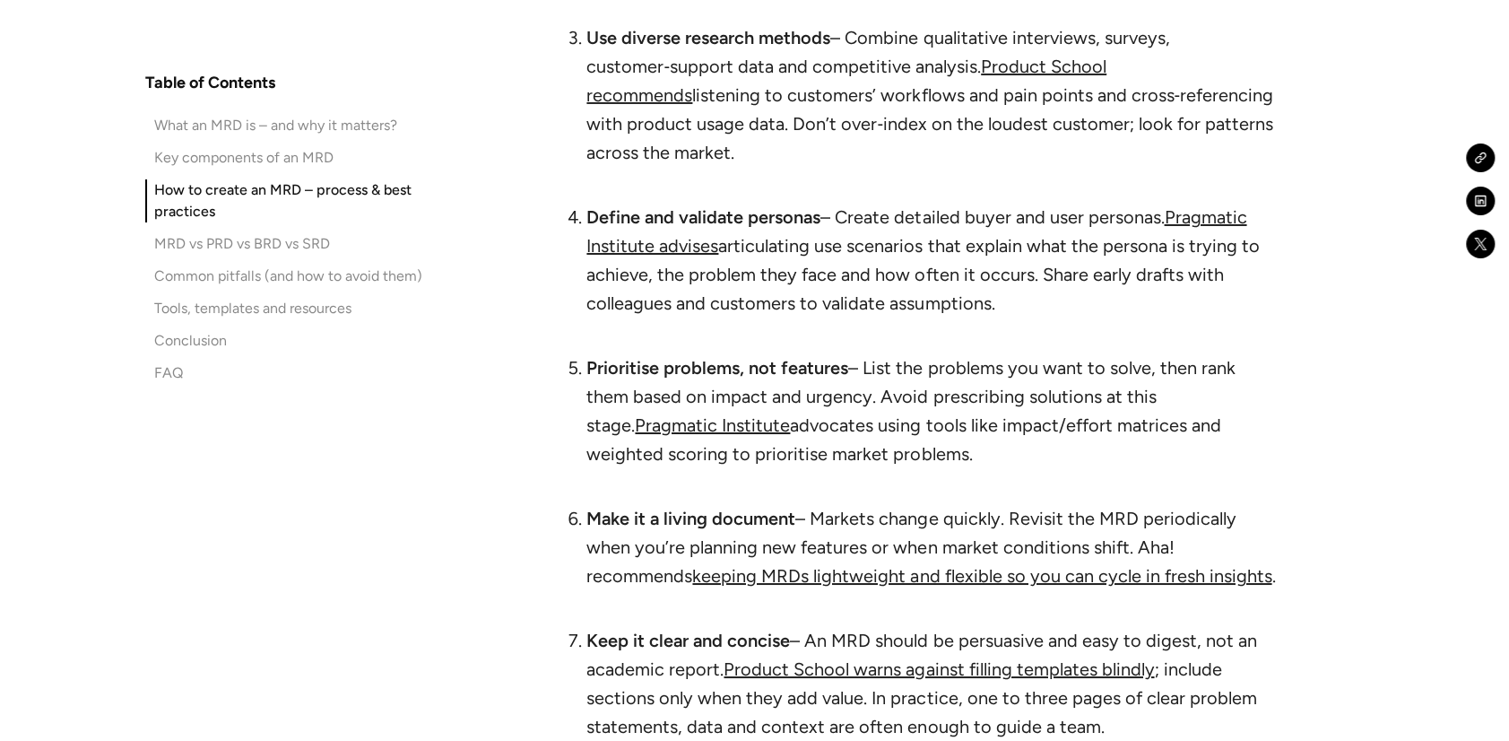
scroll to position [8684, 0]
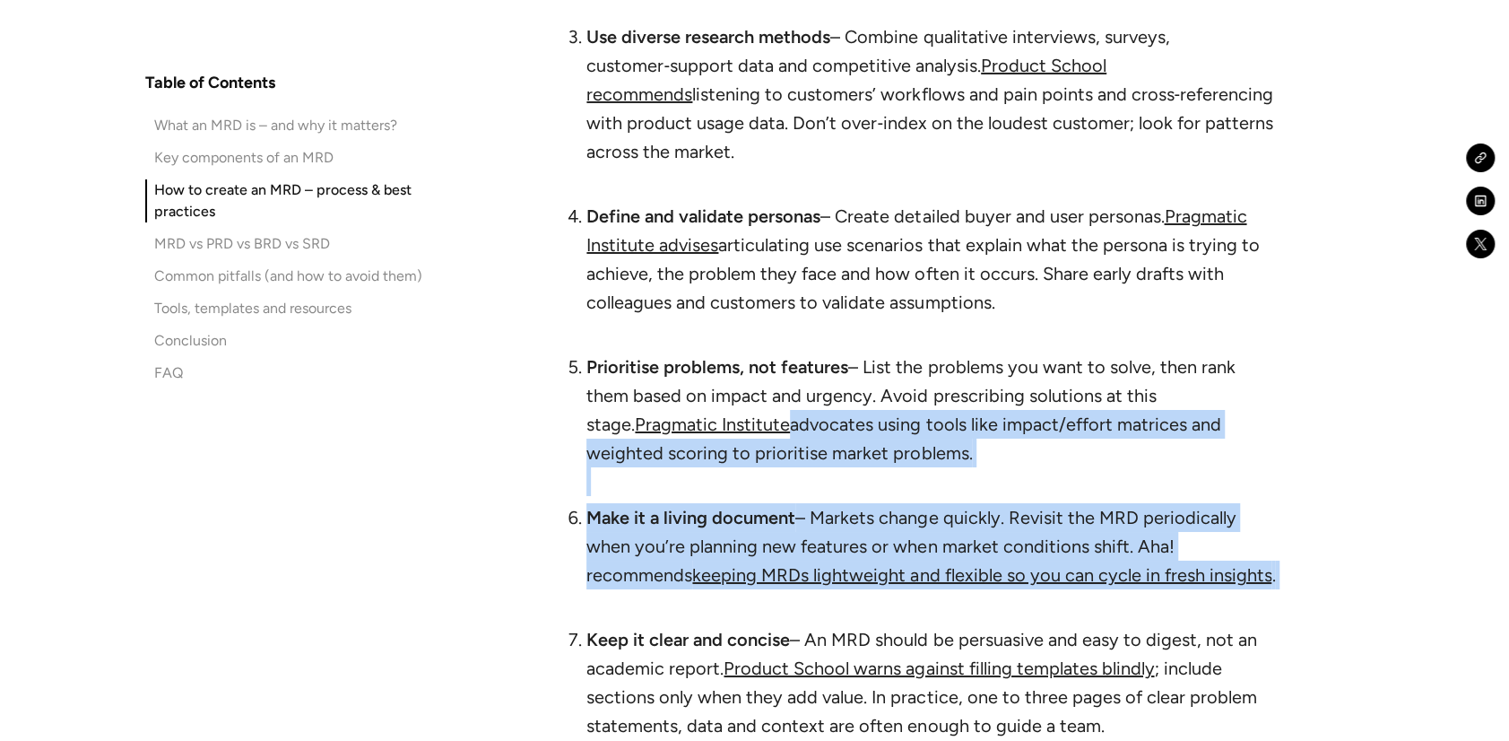
drag, startPoint x: 900, startPoint y: 393, endPoint x: 1257, endPoint y: 544, distance: 387.7
click at [1257, 544] on ol "Gather cross‑functional input – An MRD is typically championed by a product man…" at bounding box center [916, 248] width 730 height 997
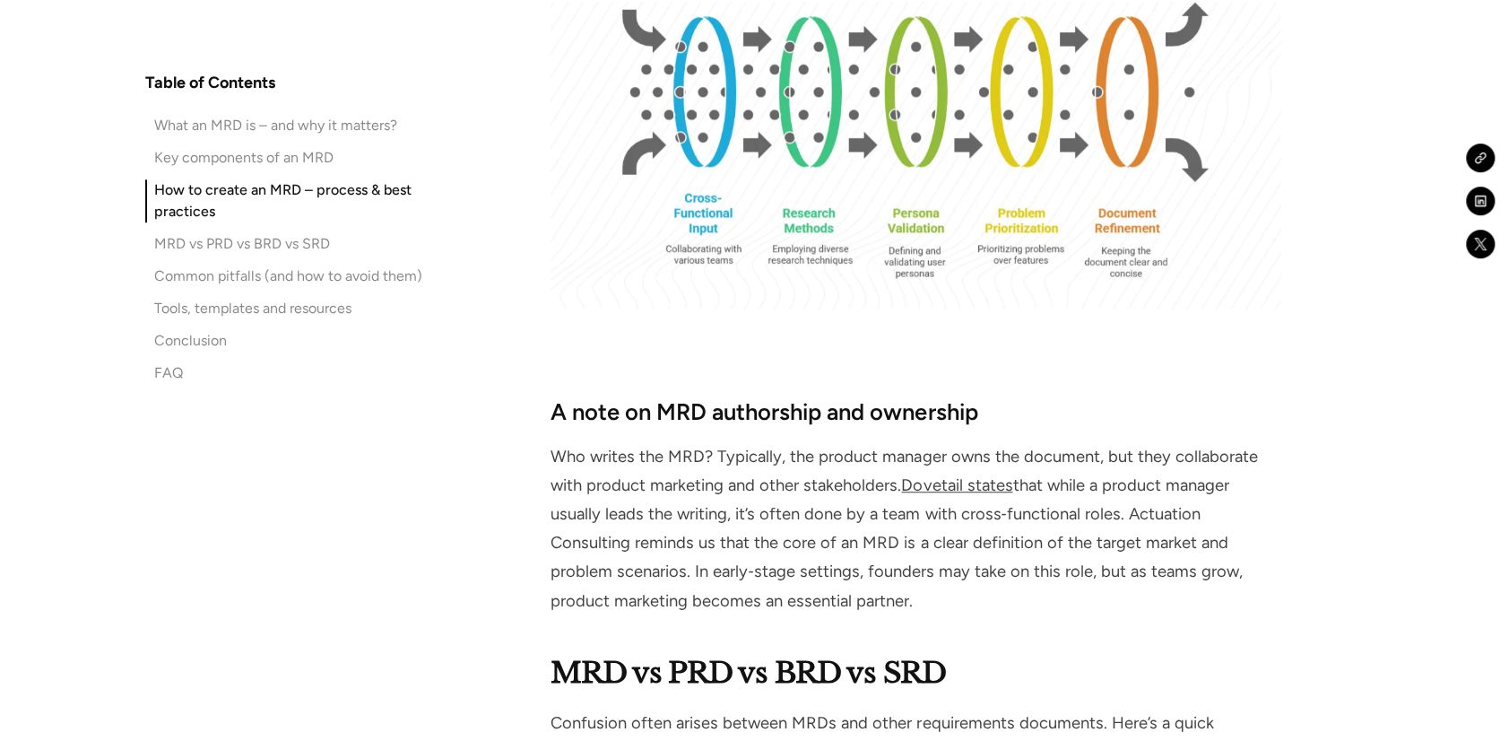
scroll to position [9580, 0]
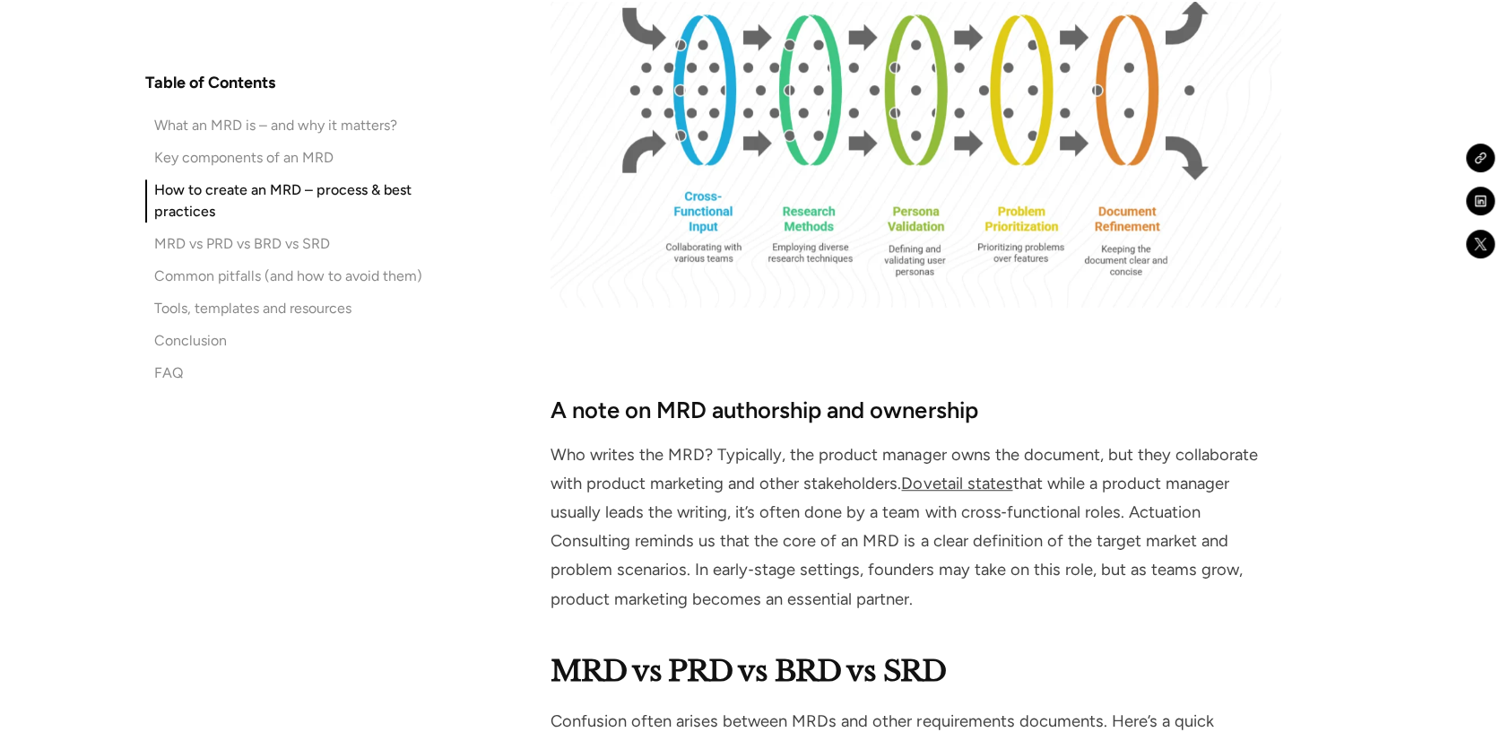
drag, startPoint x: 733, startPoint y: 453, endPoint x: 1270, endPoint y: 535, distance: 542.5
click at [1270, 535] on p "Who writes the MRD? Typically, the product manager owns the document, but they …" at bounding box center [916, 526] width 730 height 173
click at [913, 534] on p "Who writes the MRD? Typically, the product manager owns the document, but they …" at bounding box center [916, 526] width 730 height 173
click at [898, 525] on p "Who writes the MRD? Typically, the product manager owns the document, but they …" at bounding box center [916, 526] width 730 height 173
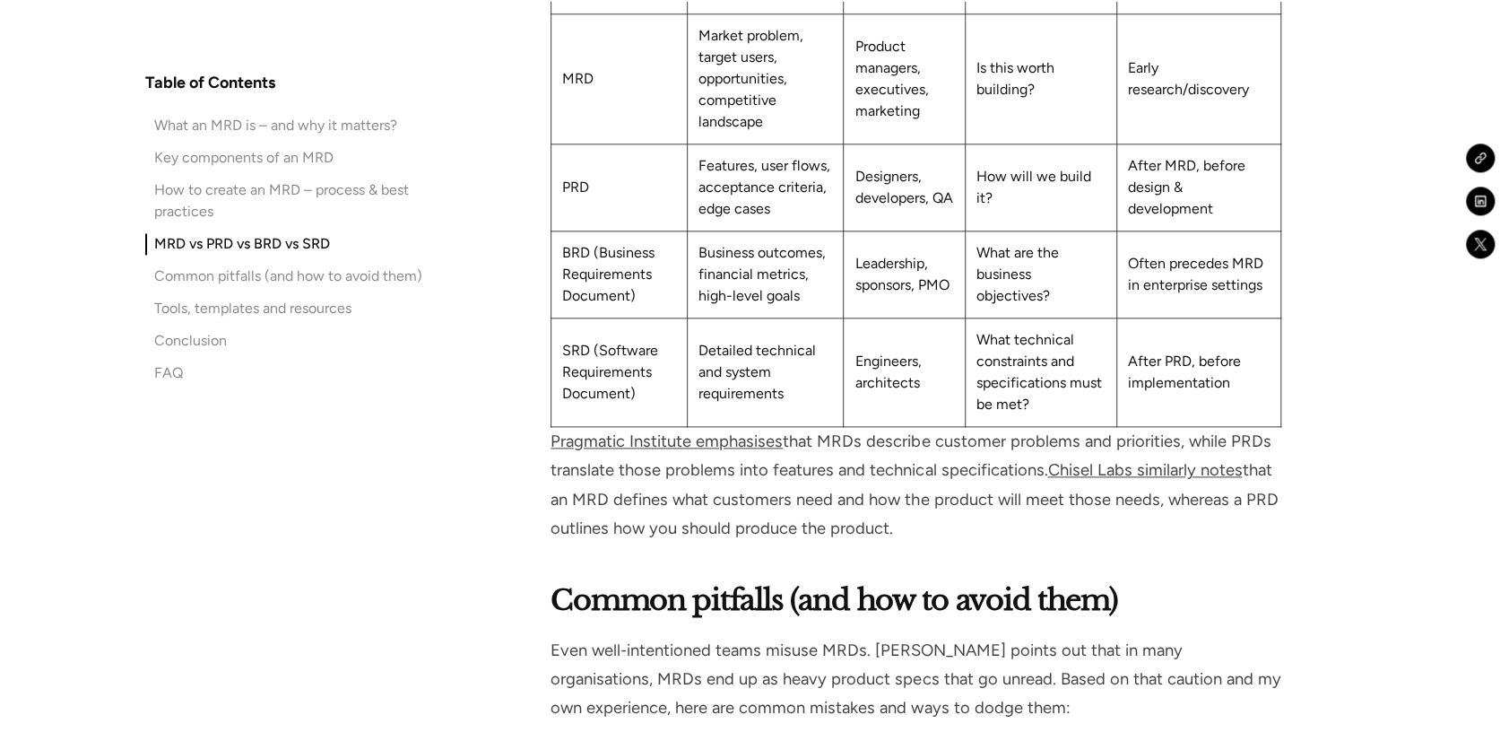
scroll to position [10385, 0]
drag, startPoint x: 916, startPoint y: 456, endPoint x: 988, endPoint y: 471, distance: 73.2
click at [988, 471] on p "Pragmatic Institute emphasises that MRDs describe customer problems and priorit…" at bounding box center [916, 485] width 730 height 116
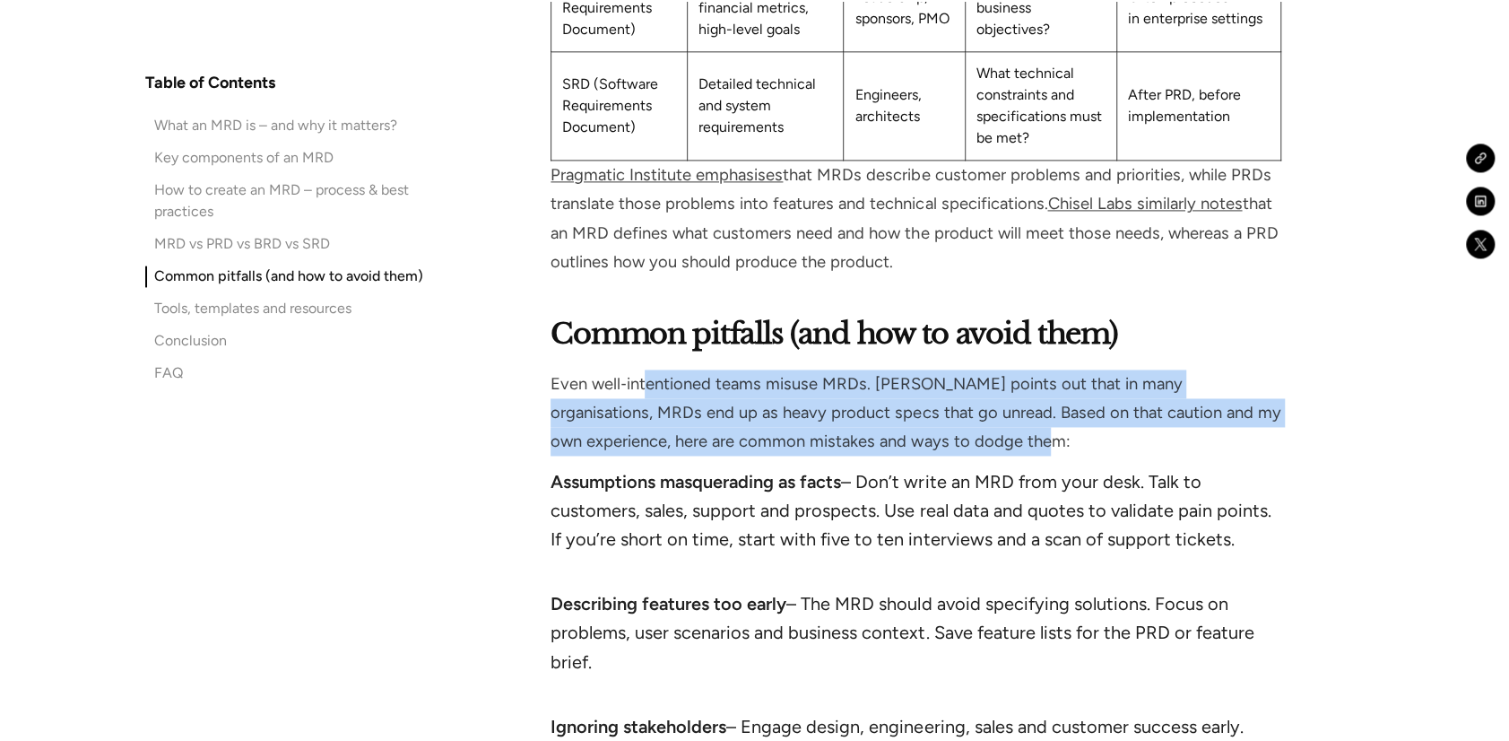
scroll to position [10652, 0]
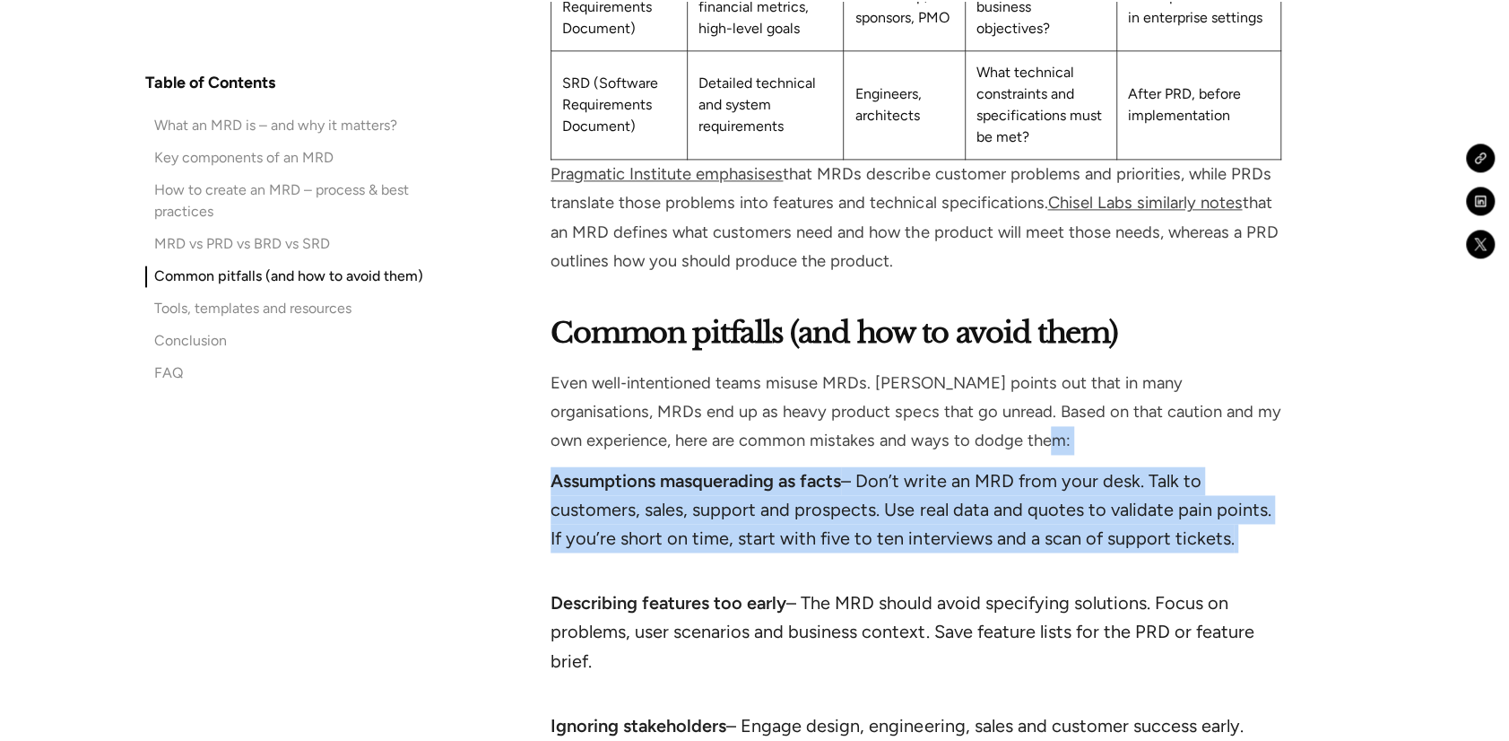
drag, startPoint x: 1041, startPoint y: 379, endPoint x: 1277, endPoint y: 493, distance: 261.9
click at [1277, 493] on div "Common pitfalls (and how to avoid them) Even well‑intentioned teams misuse MRDs…" at bounding box center [916, 725] width 730 height 829
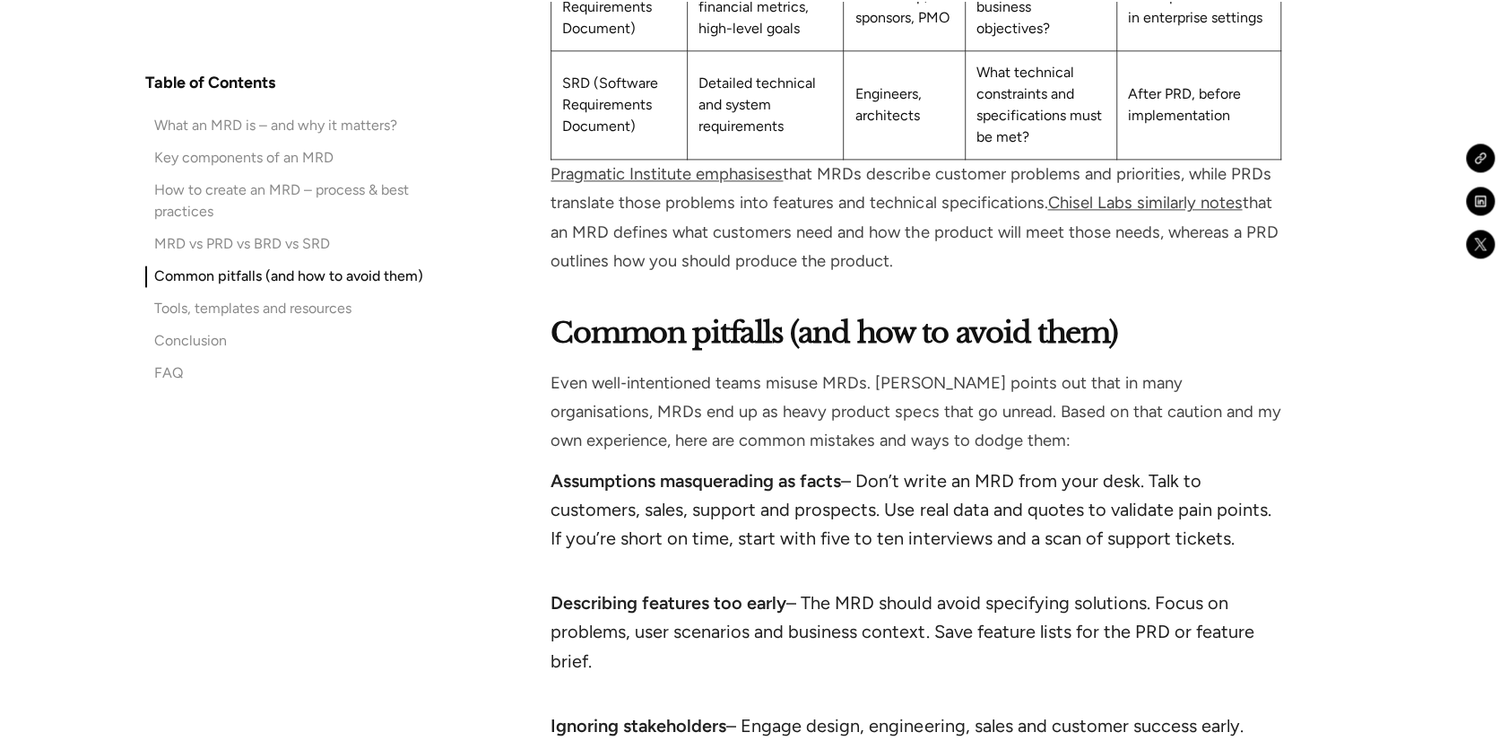
click at [682, 592] on strong "Describing features too early" at bounding box center [669, 603] width 236 height 22
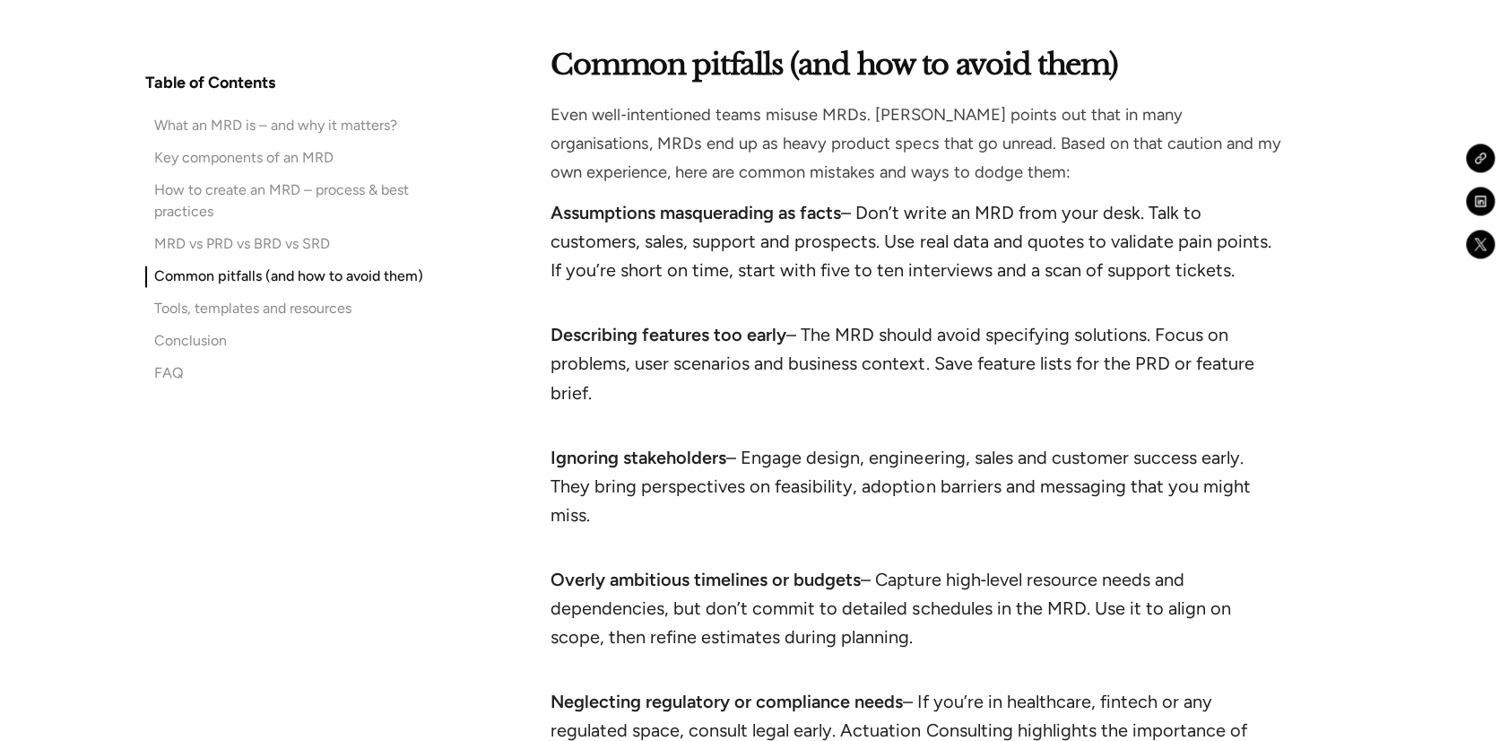
scroll to position [10921, 0]
drag, startPoint x: 633, startPoint y: 303, endPoint x: 1269, endPoint y: 460, distance: 654.8
click at [1269, 460] on ul "Assumptions masquerading as facts – Don’t write an MRD from your desk. Talk to …" at bounding box center [916, 534] width 730 height 674
click at [879, 572] on li "Overly ambitious timelines or budgets – Capture high‑level resource needs and d…" at bounding box center [916, 620] width 730 height 115
drag, startPoint x: 822, startPoint y: 567, endPoint x: 895, endPoint y: 572, distance: 72.8
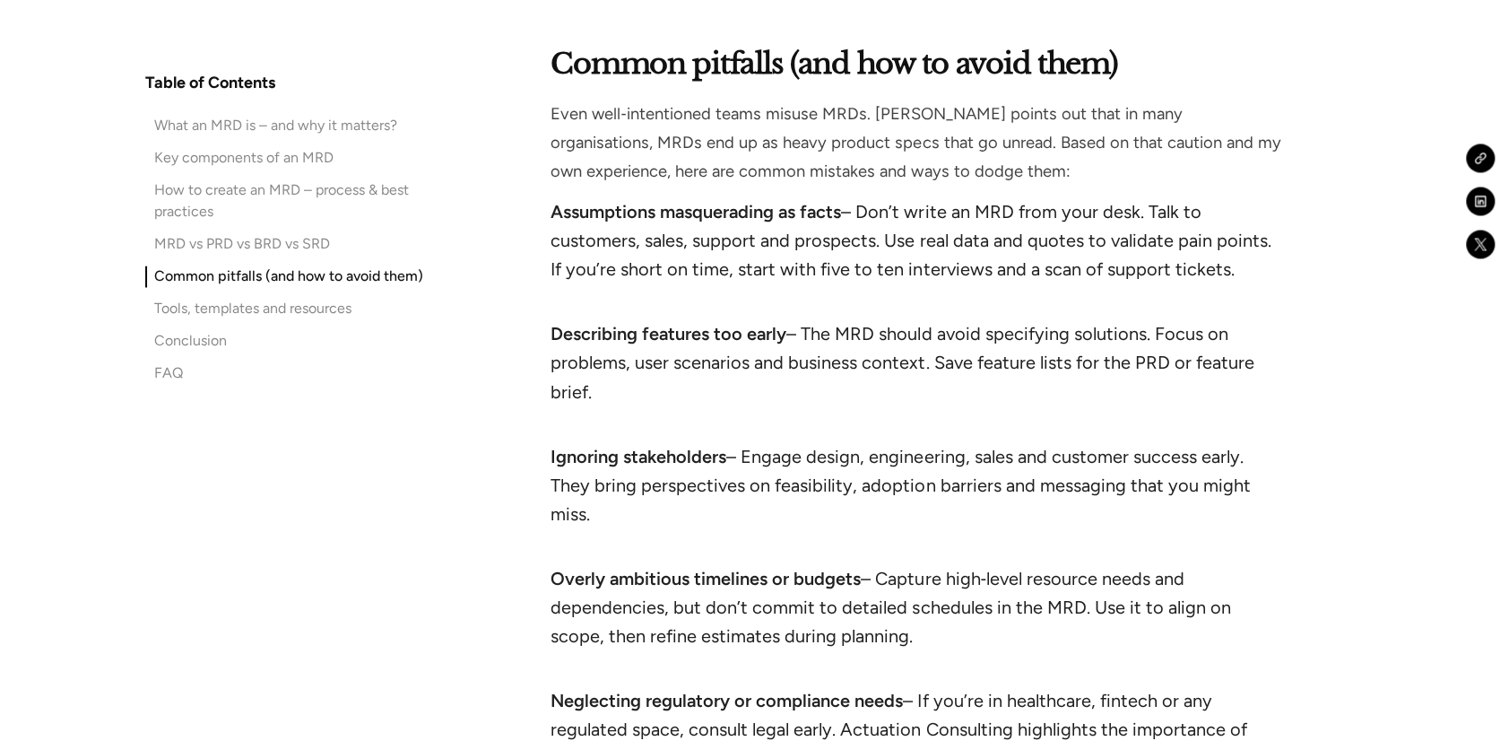
click at [895, 572] on li "Overly ambitious timelines or budgets – Capture high‑level resource needs and d…" at bounding box center [916, 620] width 730 height 115
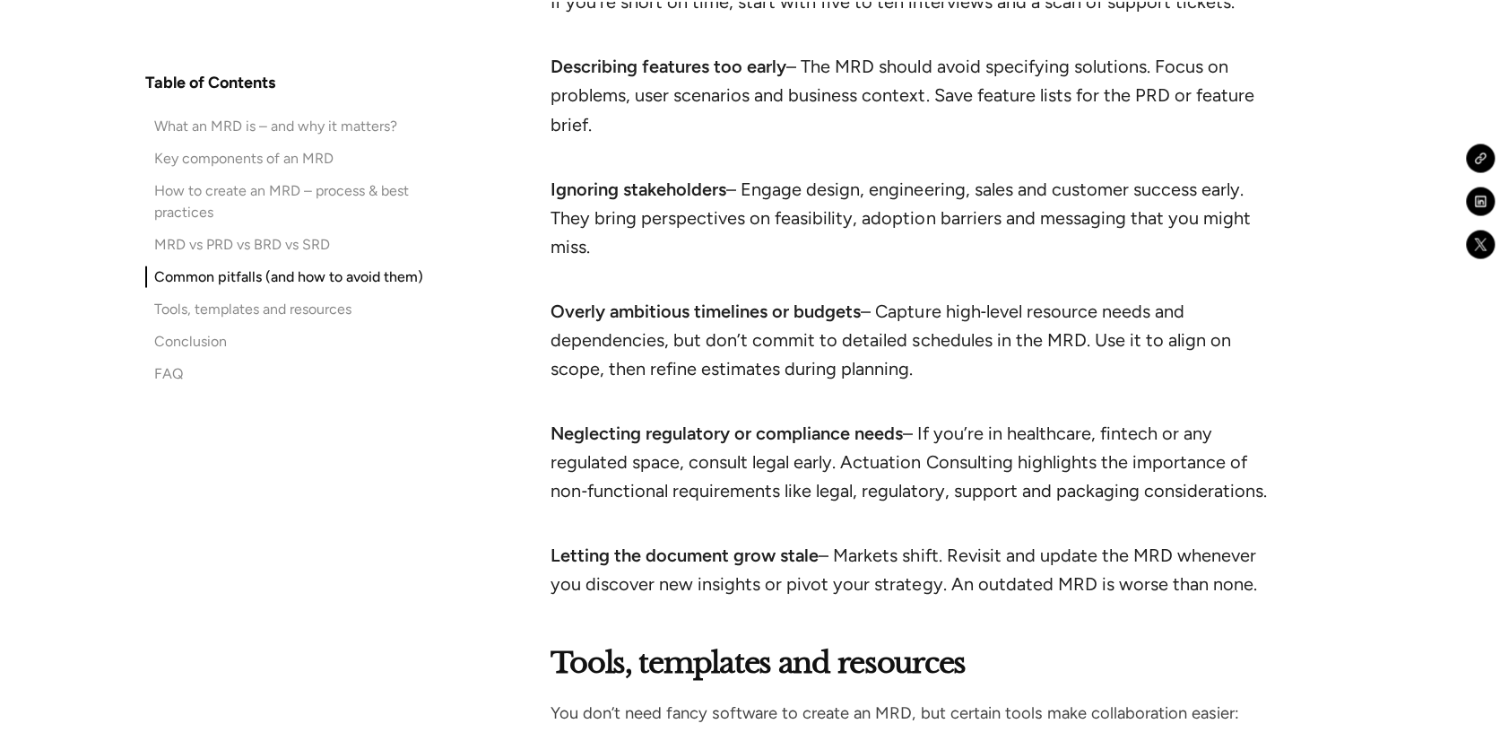
scroll to position [11189, 0]
drag, startPoint x: 1113, startPoint y: 414, endPoint x: 1266, endPoint y: 521, distance: 186.8
click at [1266, 521] on ul "Assumptions masquerading as facts – Don’t write an MRD from your desk. Talk to …" at bounding box center [916, 266] width 730 height 674
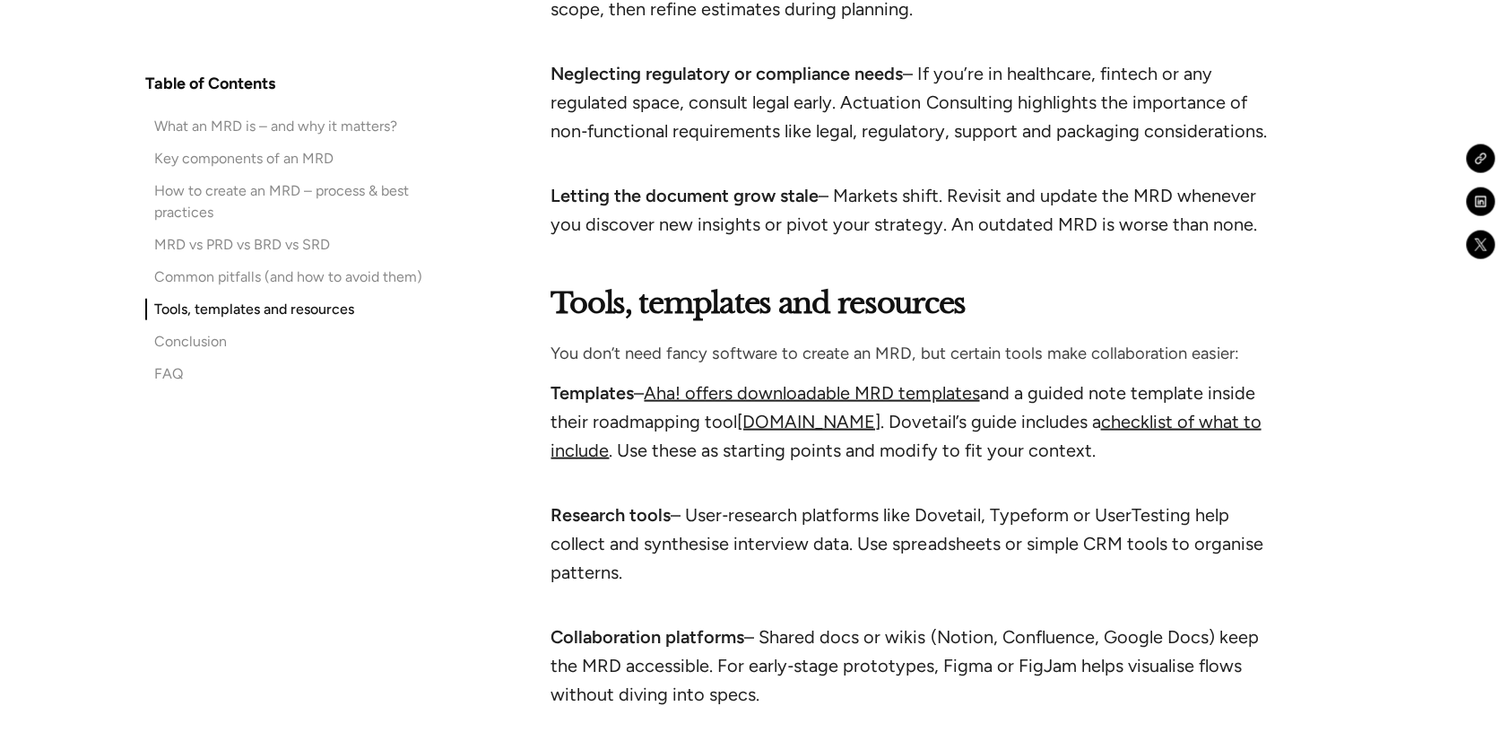
scroll to position [11548, 0]
click at [820, 381] on link "Aha! offers downloadable MRD templates" at bounding box center [811, 392] width 335 height 22
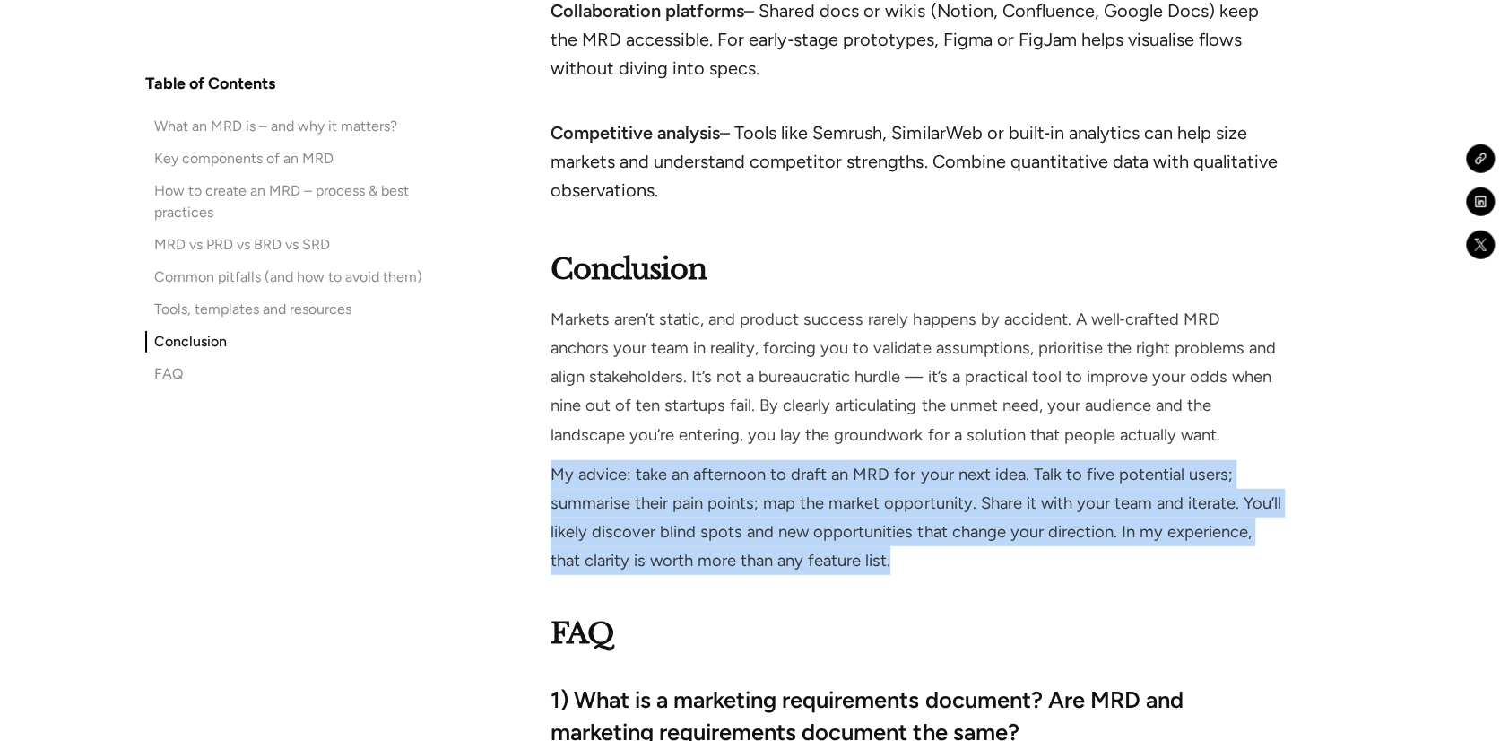
drag, startPoint x: 1156, startPoint y: 425, endPoint x: 1287, endPoint y: 503, distance: 152.4
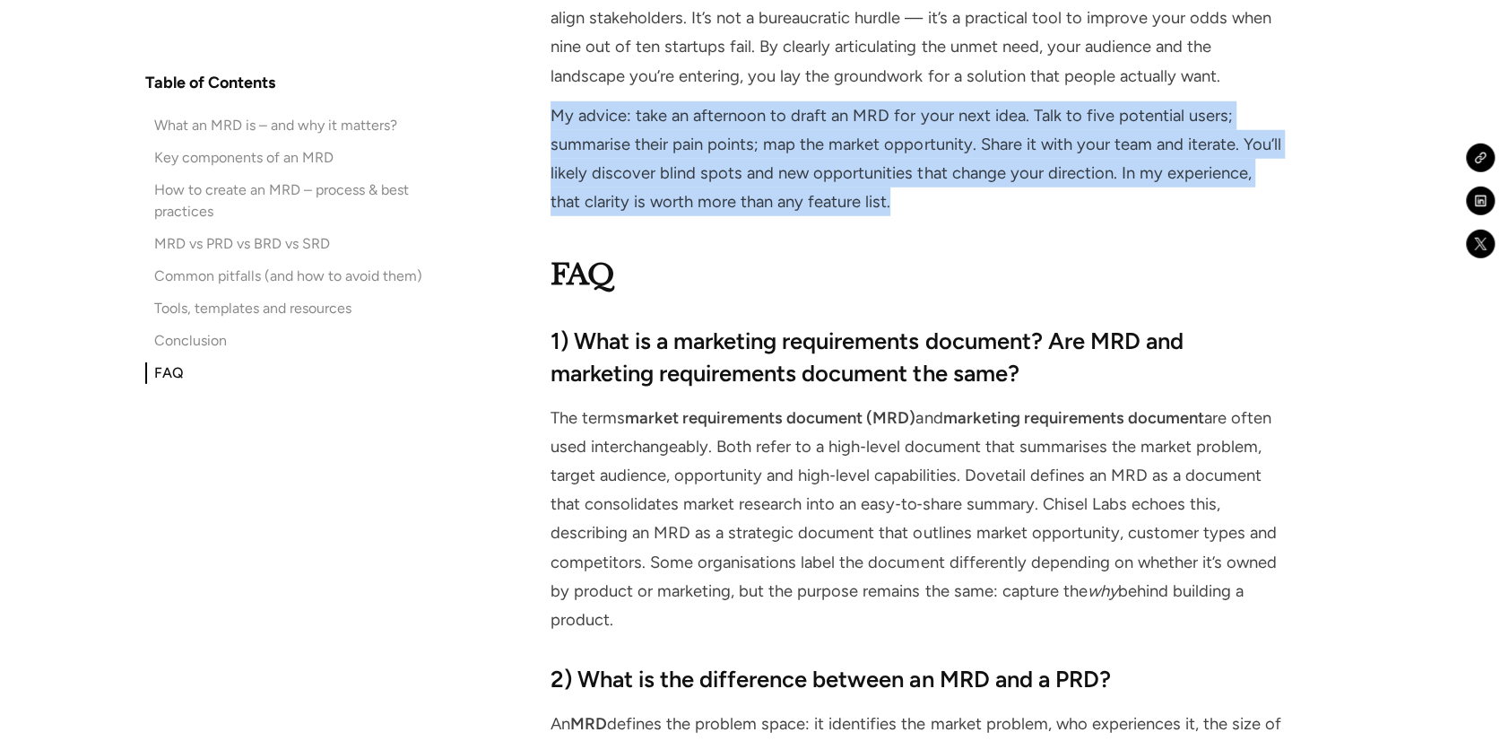
scroll to position [12532, 0]
drag, startPoint x: 1225, startPoint y: 355, endPoint x: 1280, endPoint y: 554, distance: 206.4
click at [1280, 554] on p "The terms market requirements document (MRD) and marketing requirements documen…" at bounding box center [916, 518] width 730 height 231
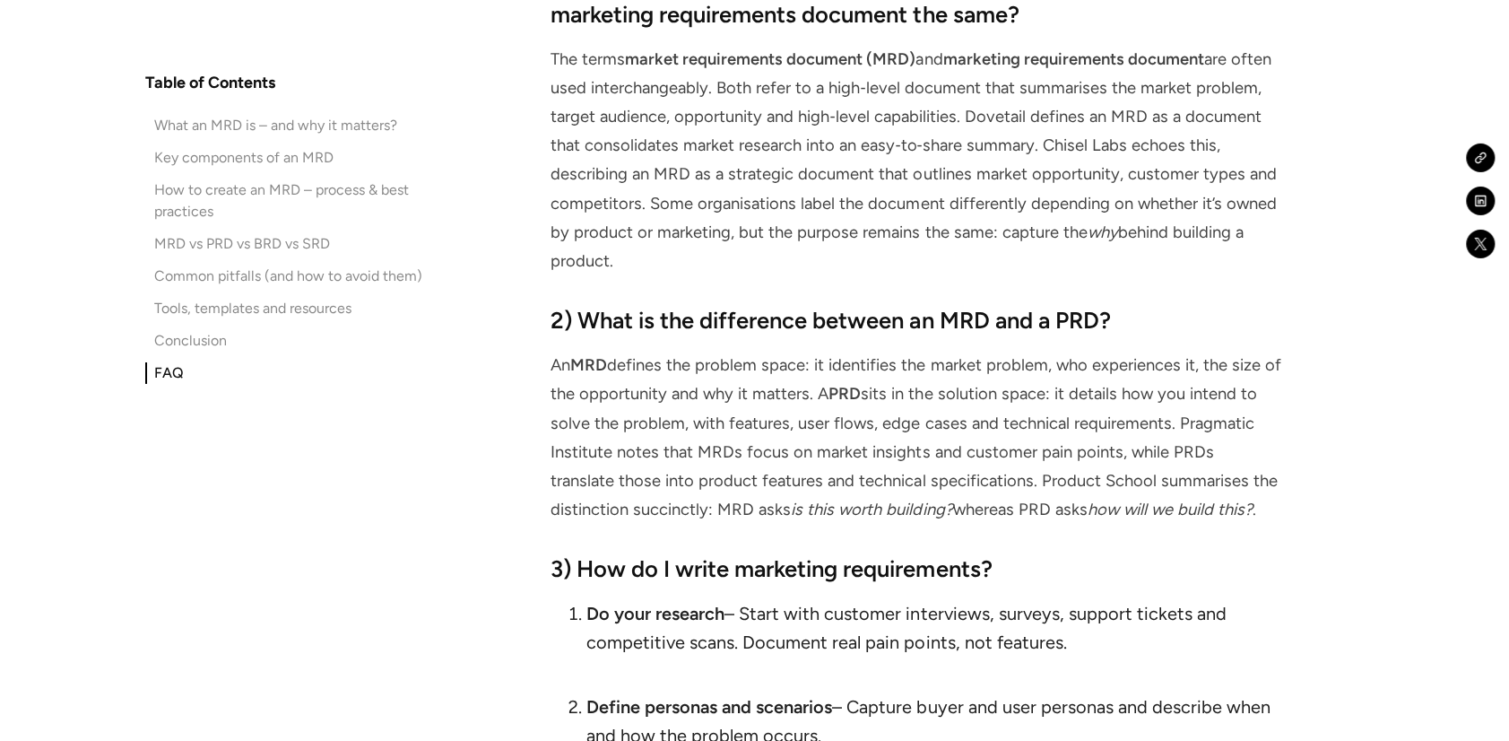
scroll to position [12891, 0]
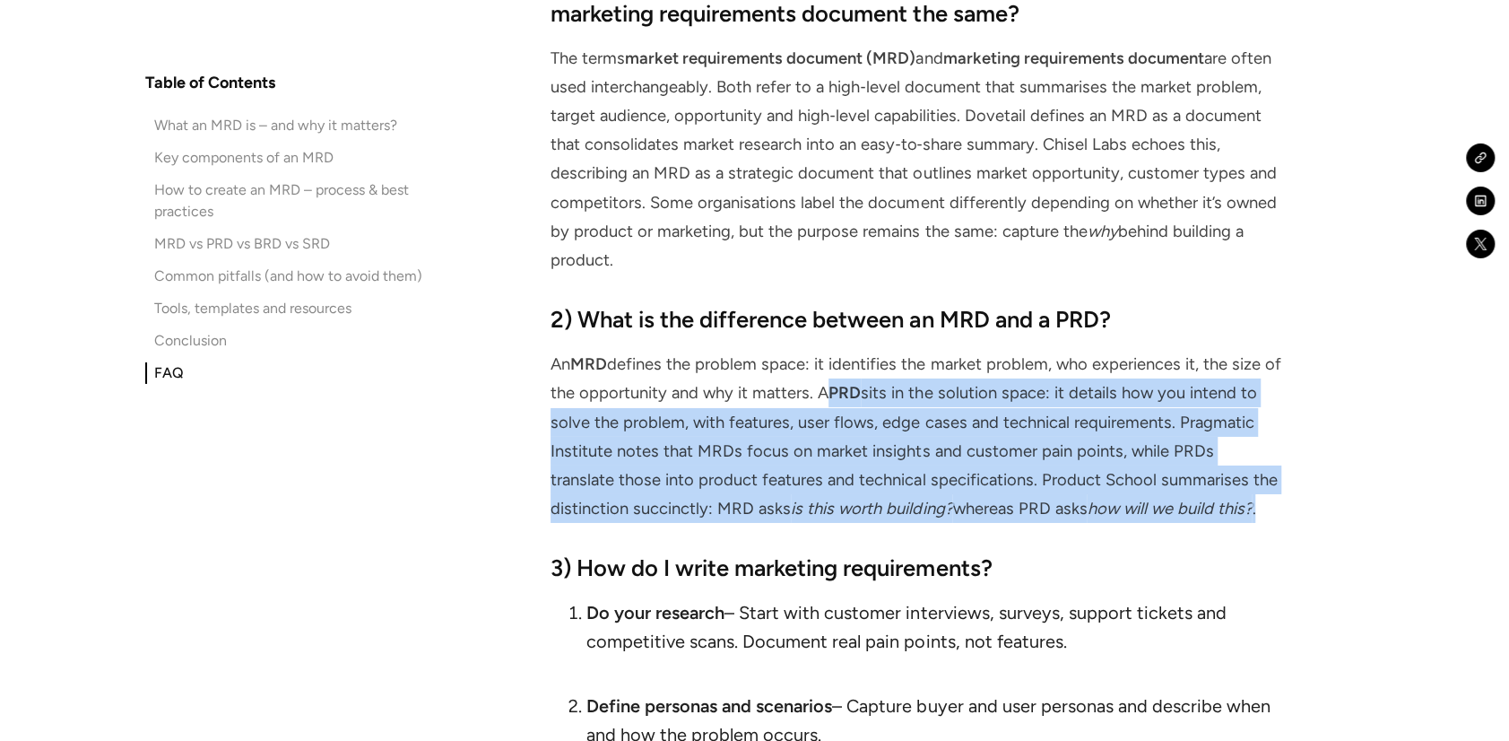
drag, startPoint x: 836, startPoint y: 329, endPoint x: 1354, endPoint y: 438, distance: 529.7
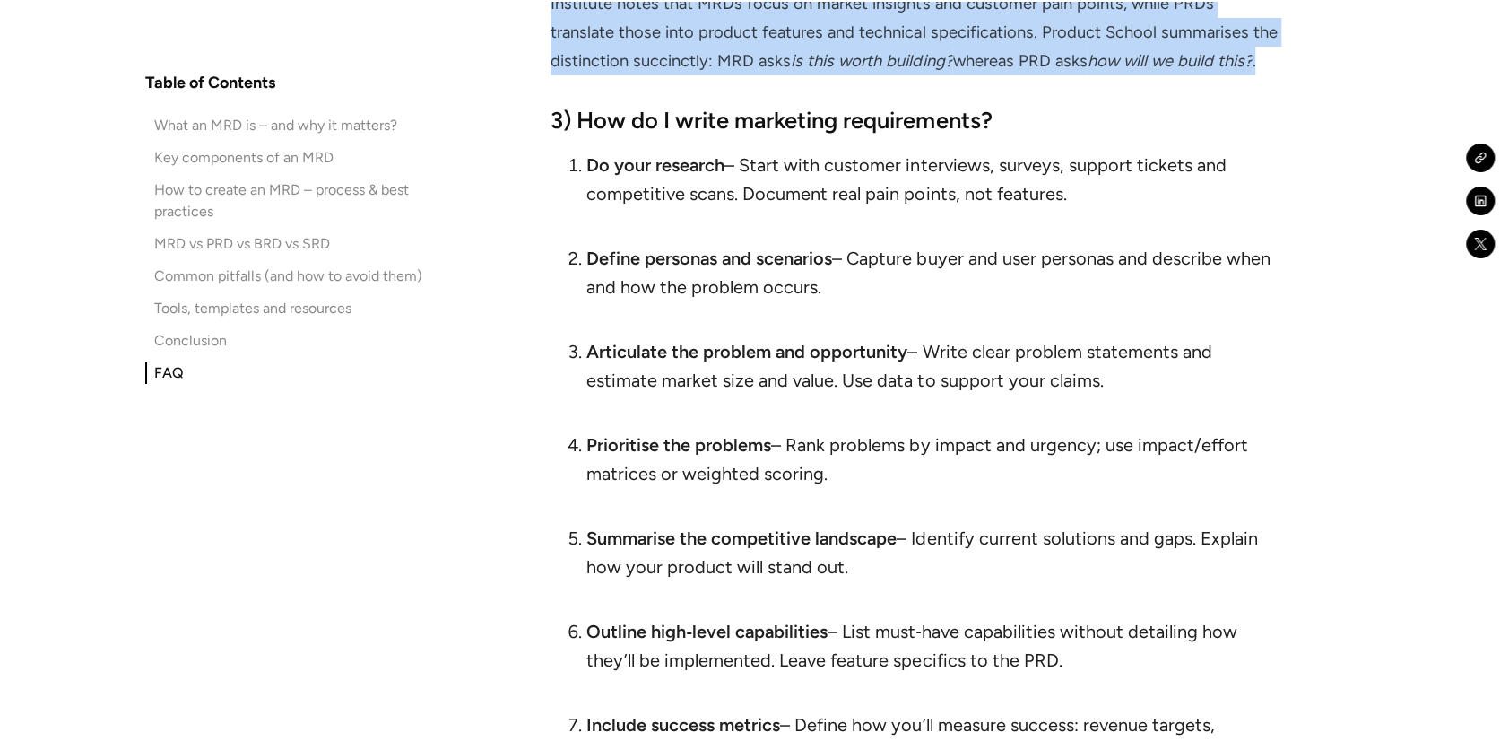
scroll to position [13338, 0]
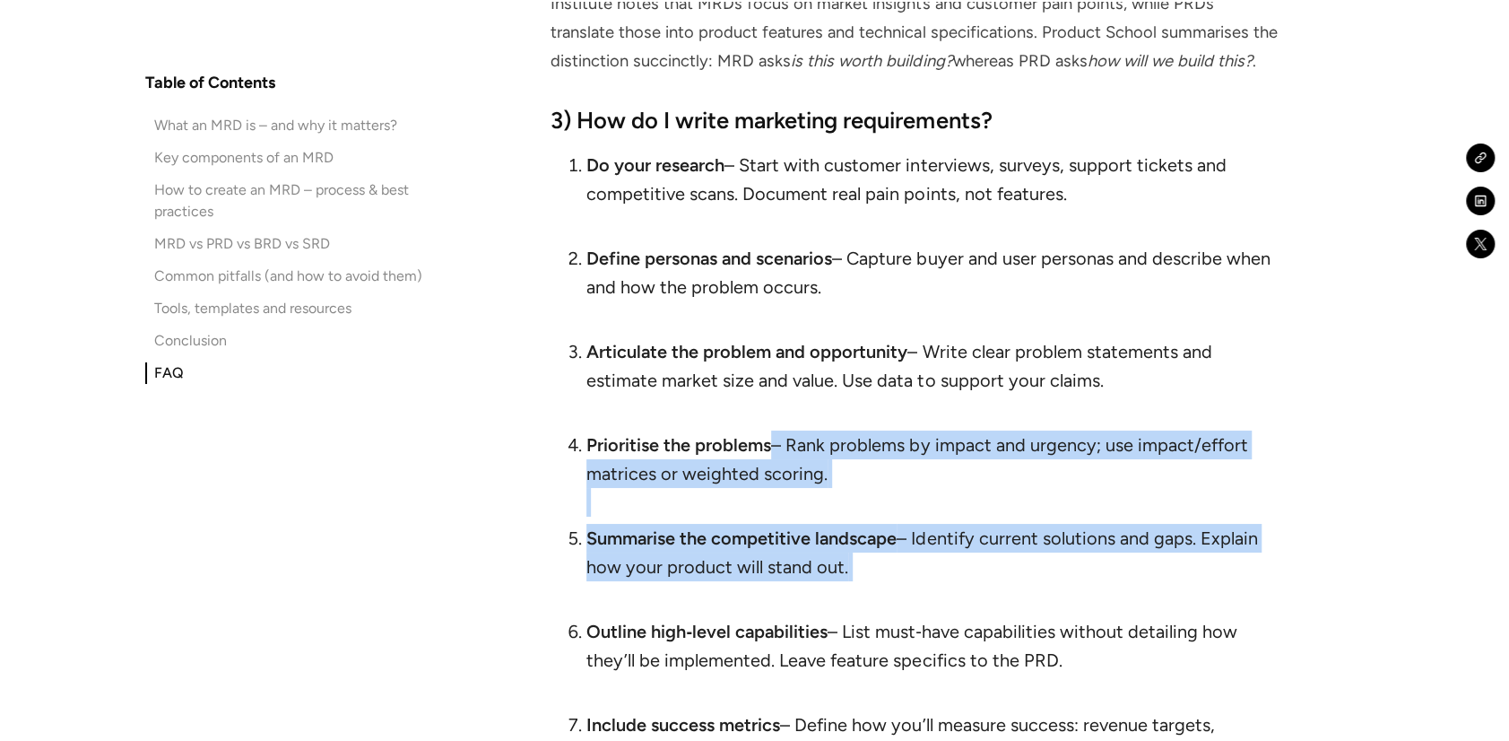
drag, startPoint x: 829, startPoint y: 405, endPoint x: 855, endPoint y: 526, distance: 123.8
click at [855, 526] on ol "Do your research – Start with customer interviews, surveys, support tickets and…" at bounding box center [916, 509] width 730 height 717
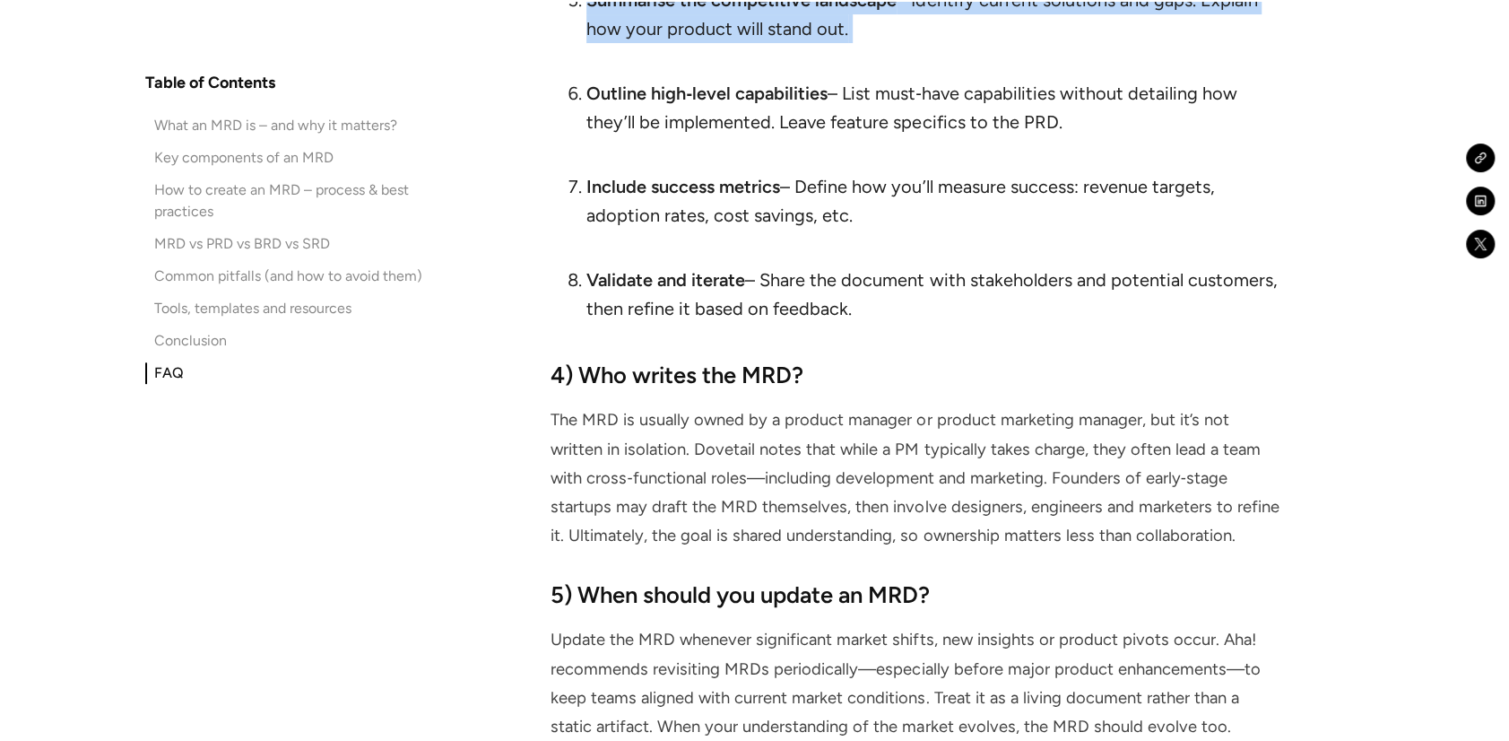
scroll to position [13876, 0]
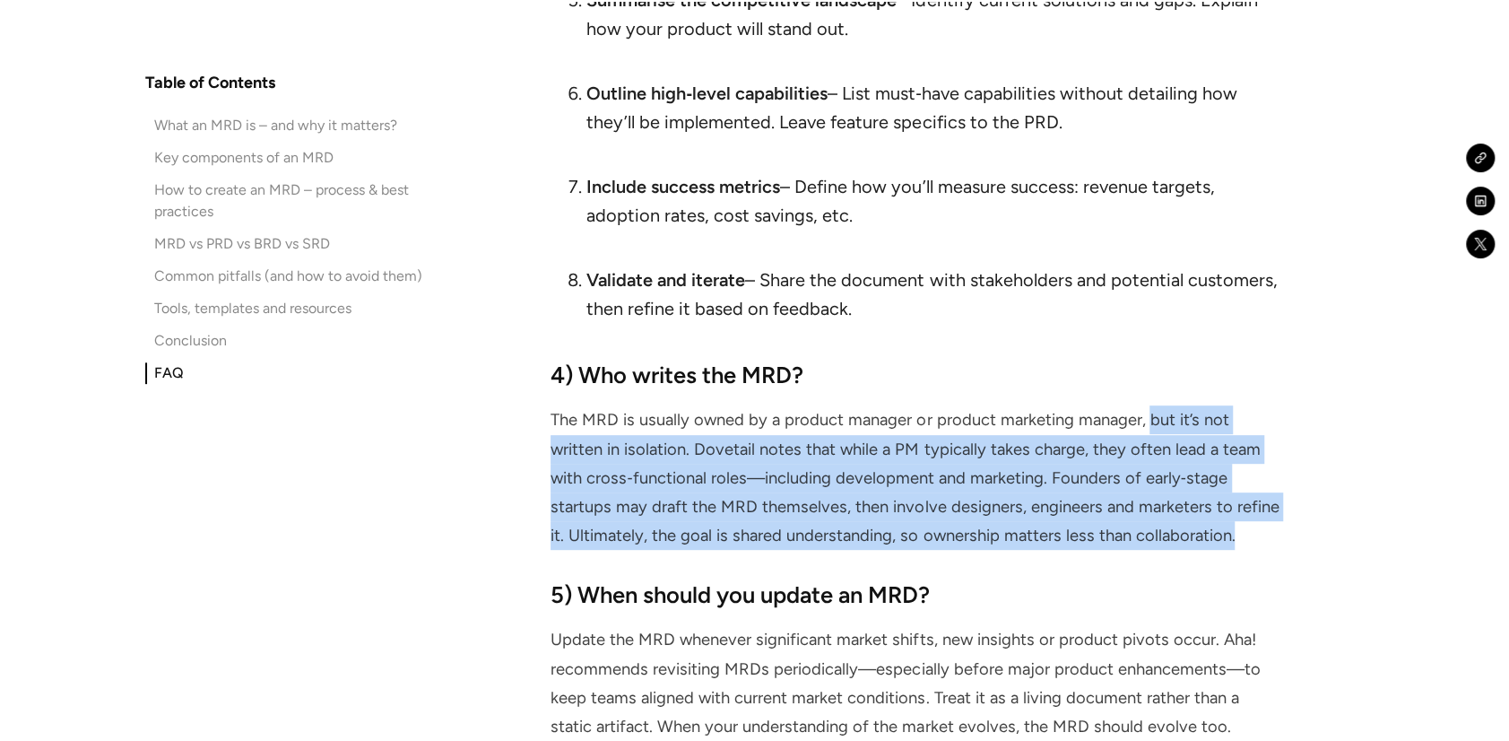
drag, startPoint x: 1143, startPoint y: 357, endPoint x: 1307, endPoint y: 467, distance: 197.7
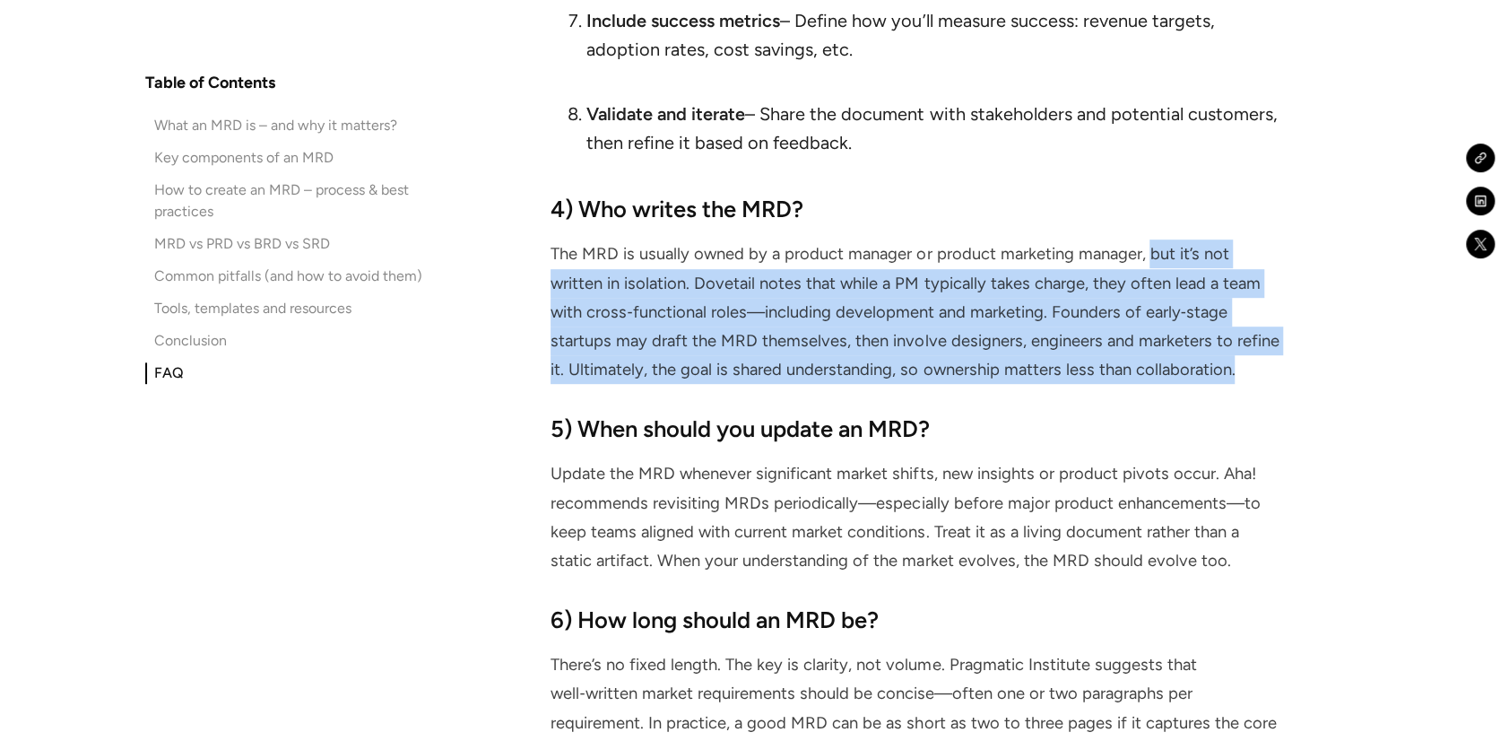
scroll to position [14043, 0]
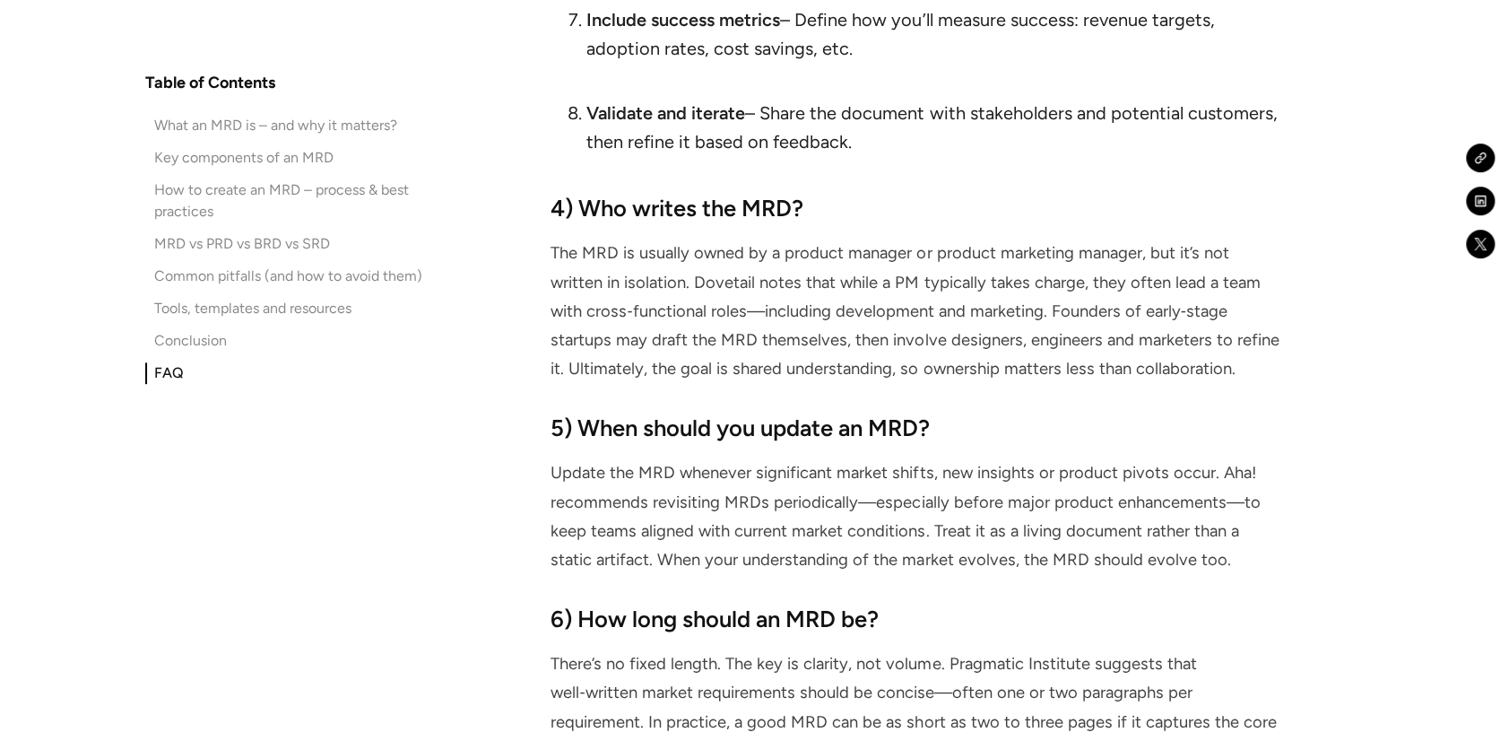
drag, startPoint x: 1248, startPoint y: 490, endPoint x: 963, endPoint y: 427, distance: 292.2
click at [1248, 496] on p "Update the MRD whenever significant market shifts, new insights or product pivo…" at bounding box center [916, 516] width 730 height 116
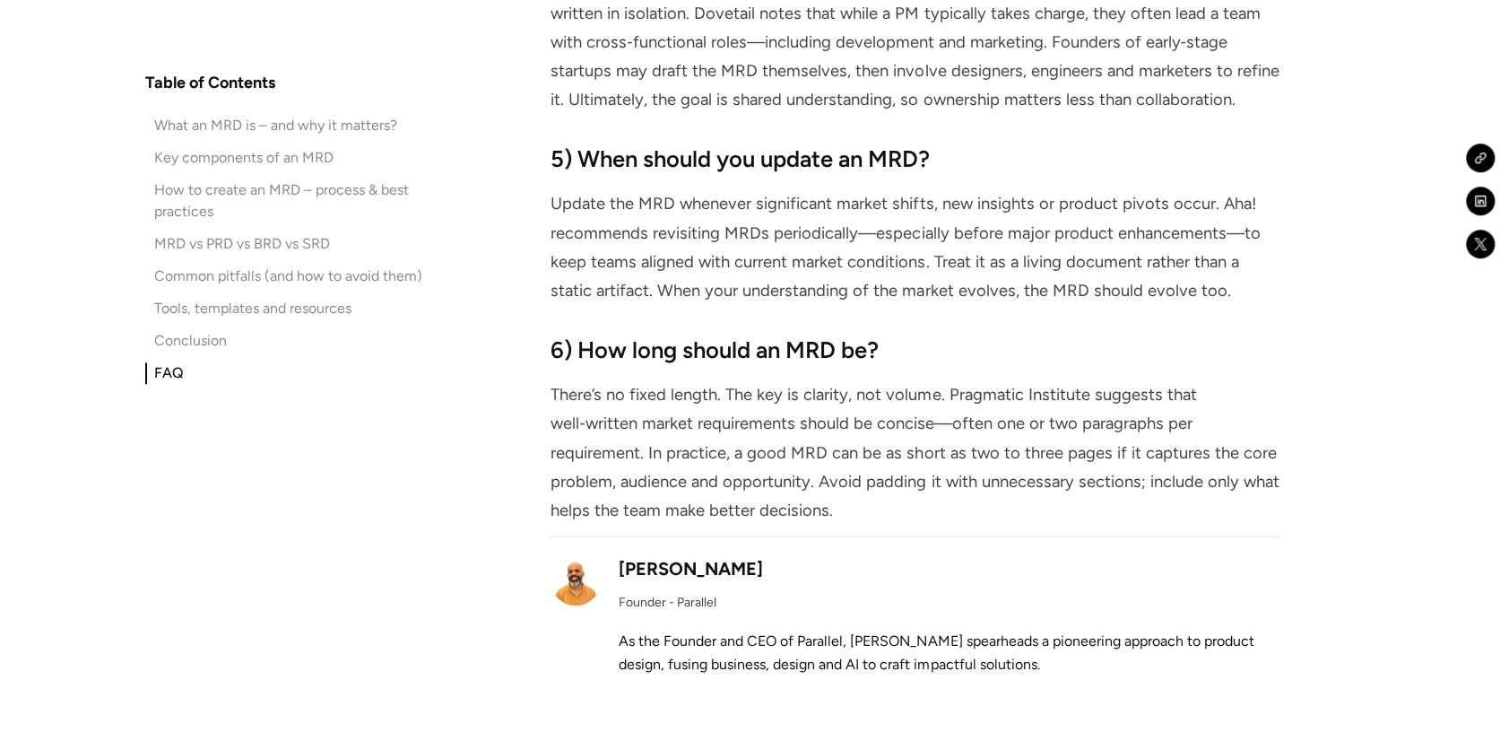
scroll to position [14312, 0]
drag, startPoint x: 859, startPoint y: 440, endPoint x: 991, endPoint y: 446, distance: 131.9
click at [991, 446] on p "There’s no fixed length. The key is clarity, not volume. Pragmatic Institute su…" at bounding box center [916, 452] width 730 height 144
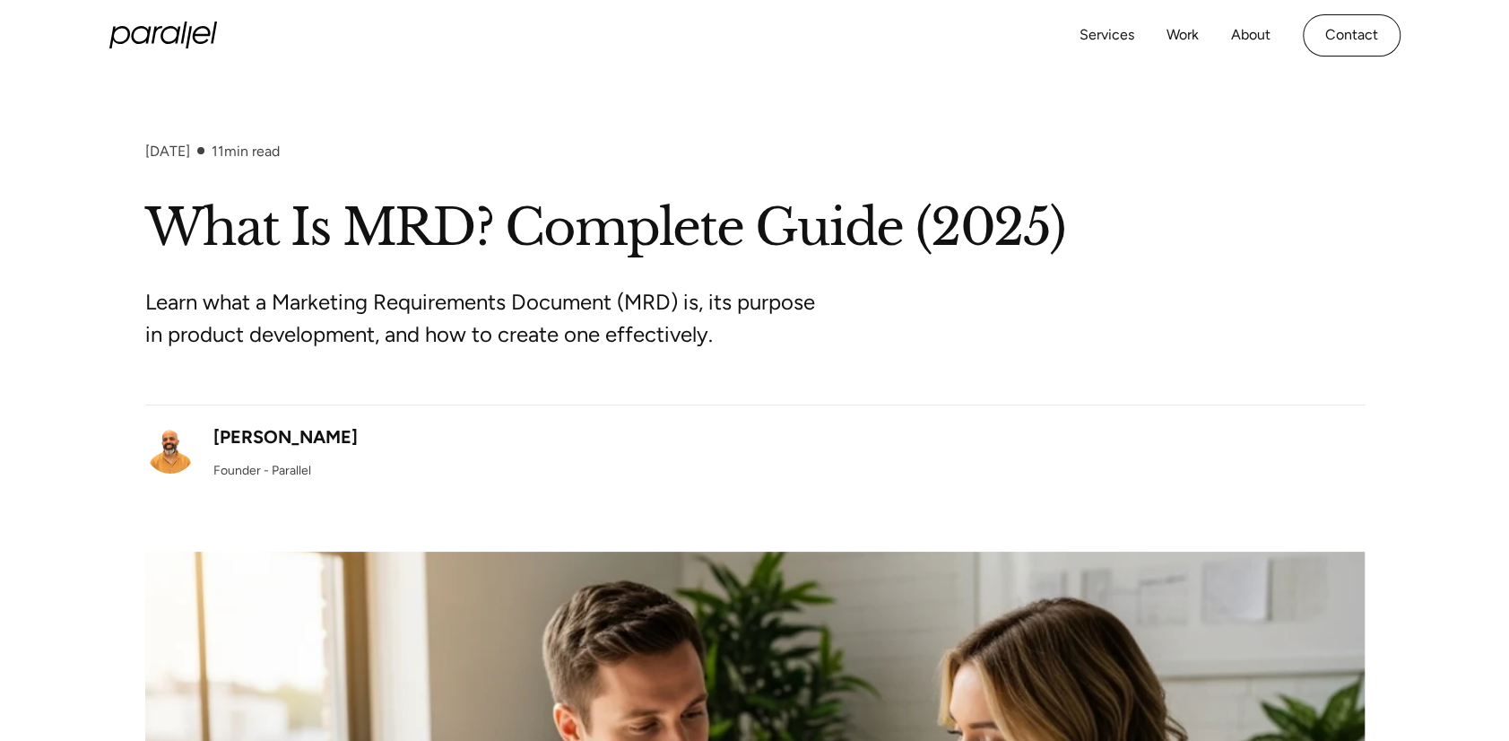
scroll to position [0, 0]
